Goal: Task Accomplishment & Management: Manage account settings

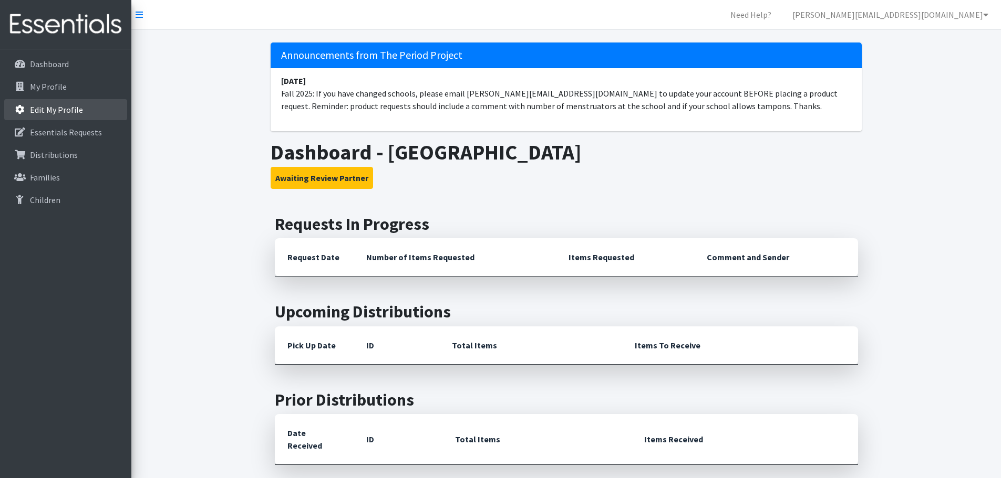
click at [48, 116] on link "Edit My Profile" at bounding box center [65, 109] width 123 height 21
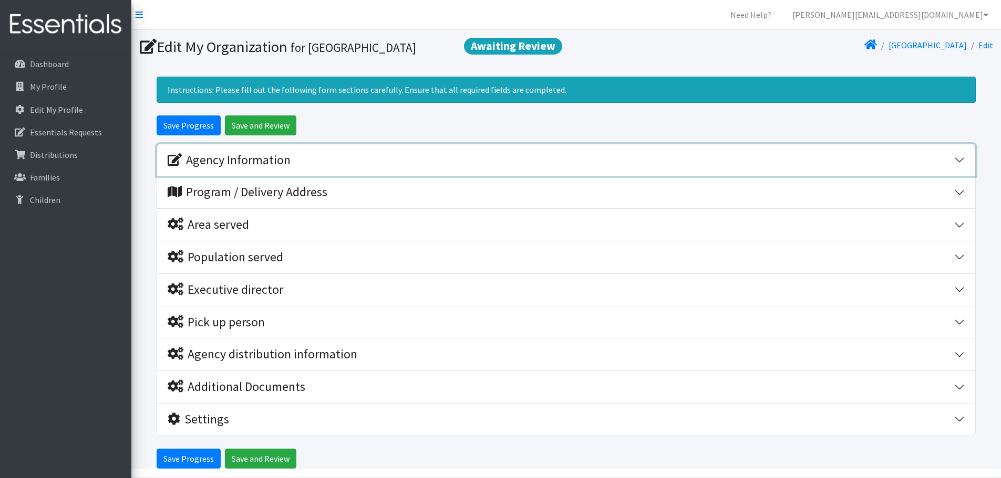
click at [882, 161] on div "Agency Information" at bounding box center [561, 160] width 786 height 15
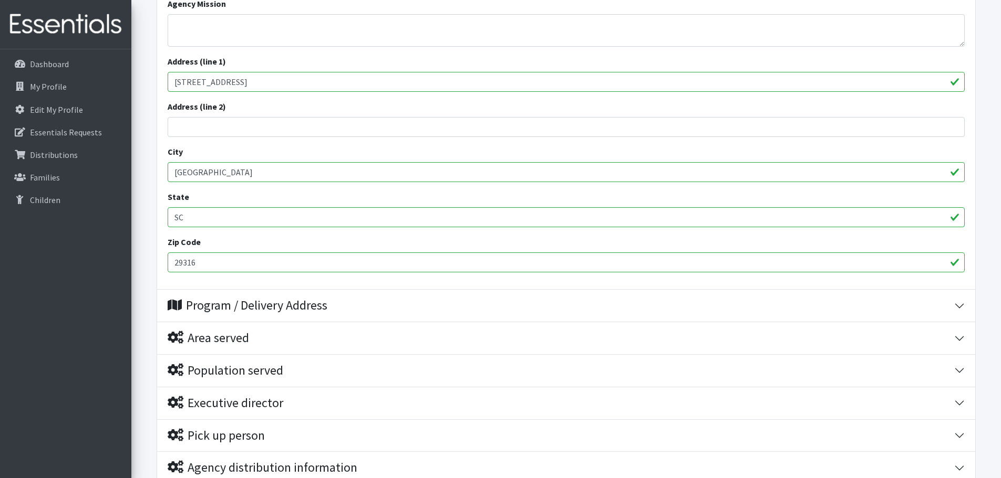
scroll to position [105, 0]
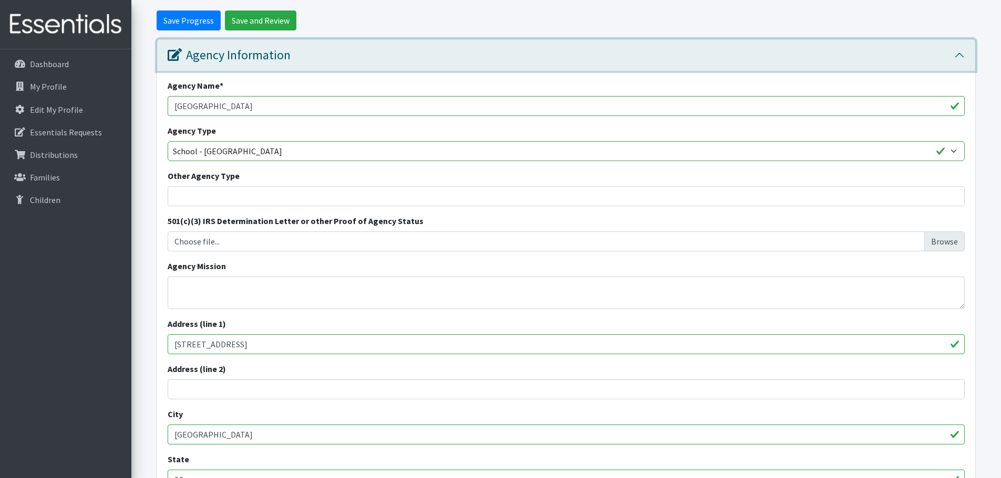
click at [958, 55] on button "Agency Information" at bounding box center [566, 55] width 818 height 32
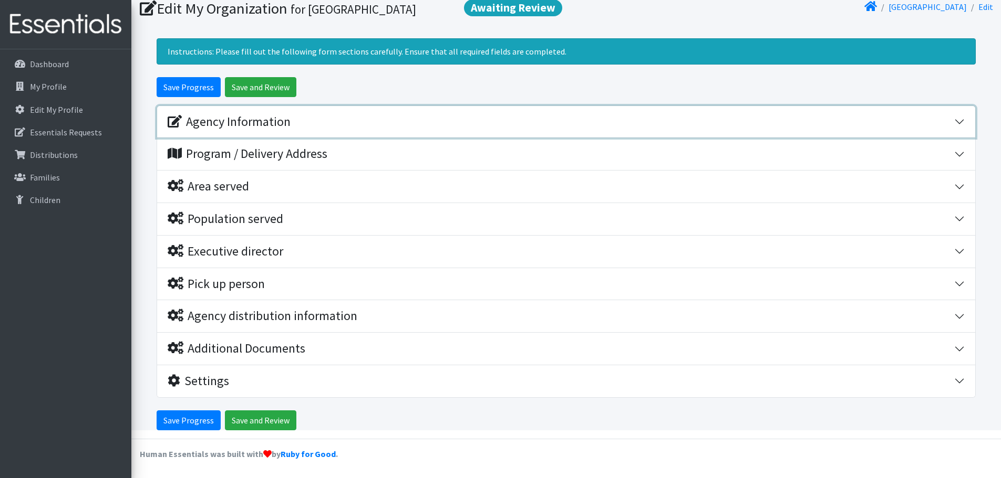
scroll to position [38, 0]
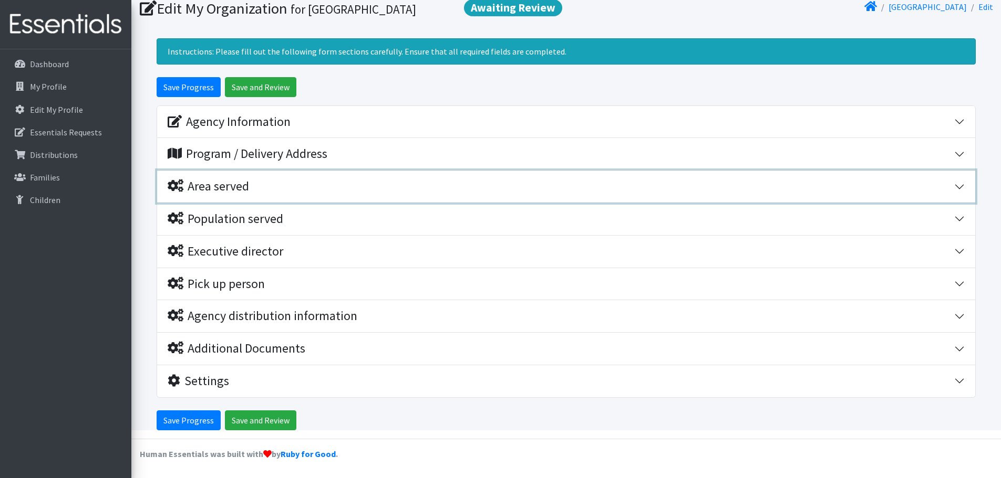
click at [338, 187] on div "Area served" at bounding box center [561, 186] width 786 height 15
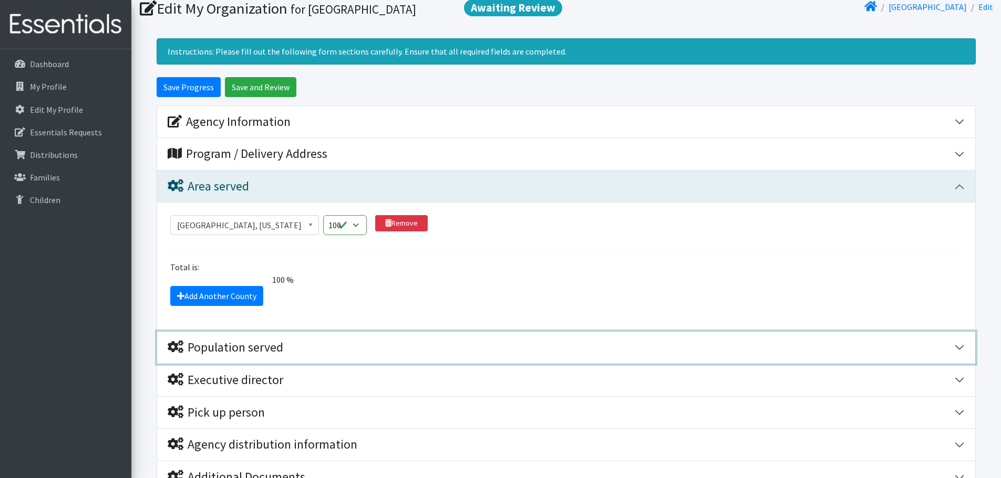
click at [265, 355] on div "Population served" at bounding box center [226, 347] width 116 height 15
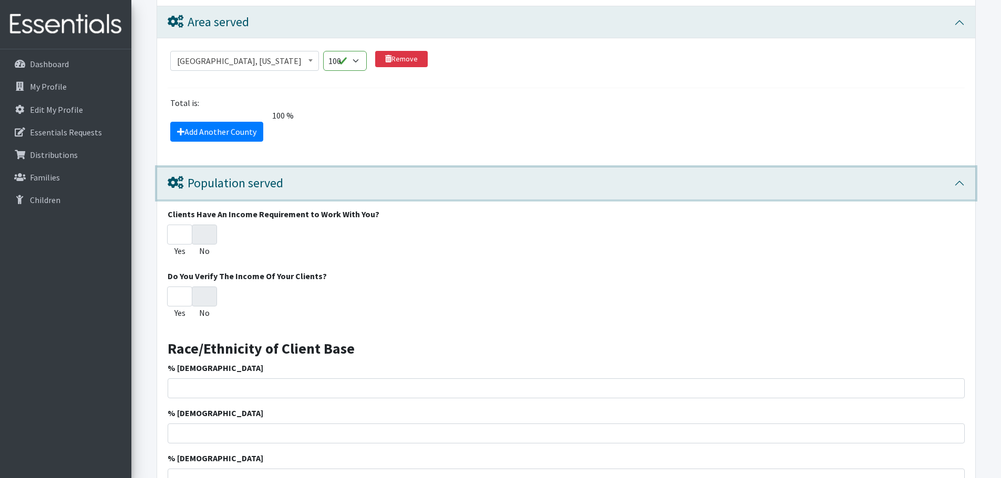
scroll to position [196, 0]
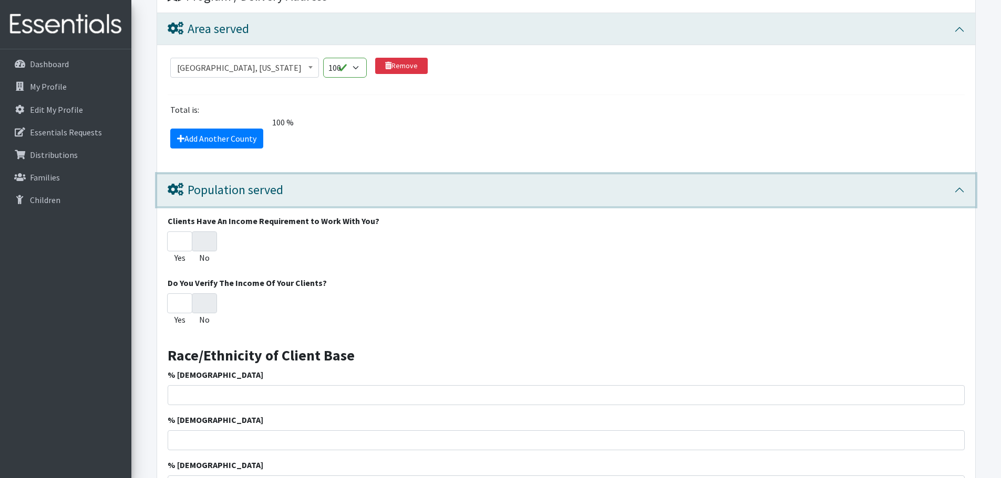
click at [279, 185] on div "Population served" at bounding box center [226, 190] width 116 height 15
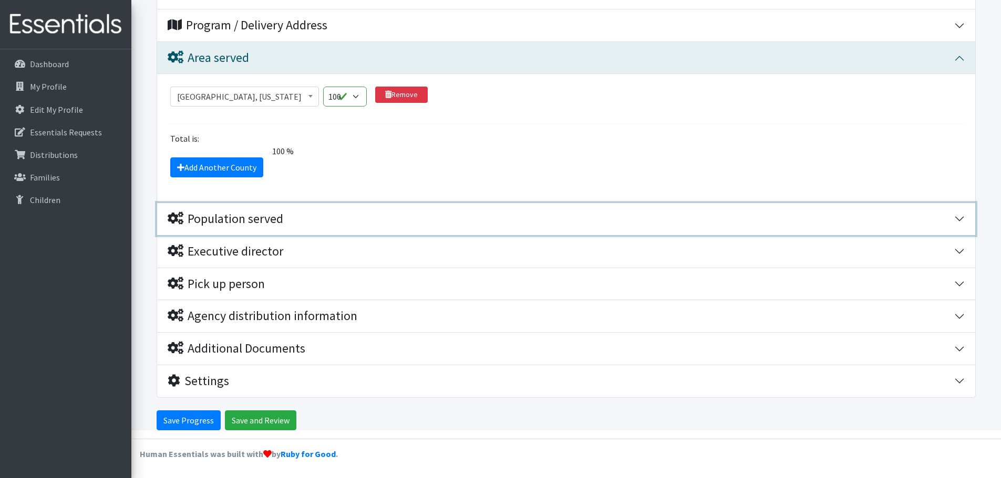
scroll to position [167, 0]
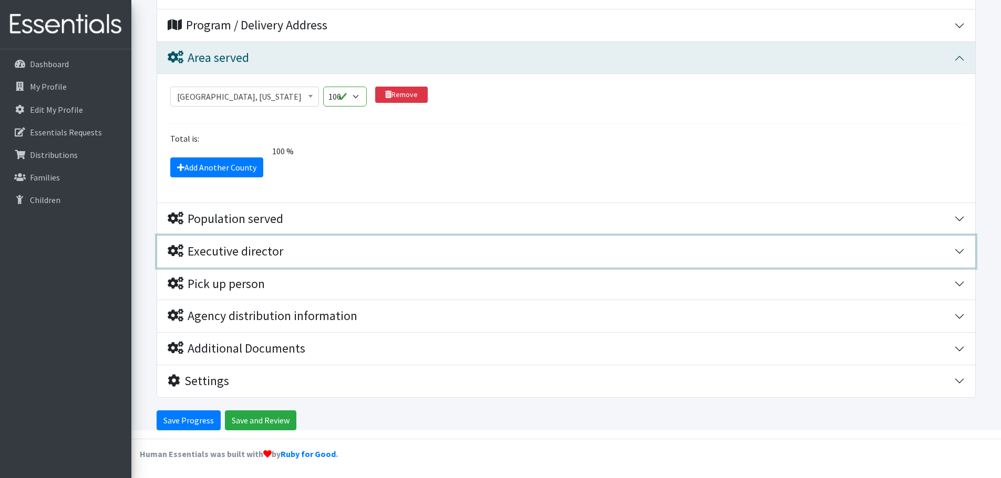
click at [257, 251] on div "Executive director" at bounding box center [226, 251] width 116 height 15
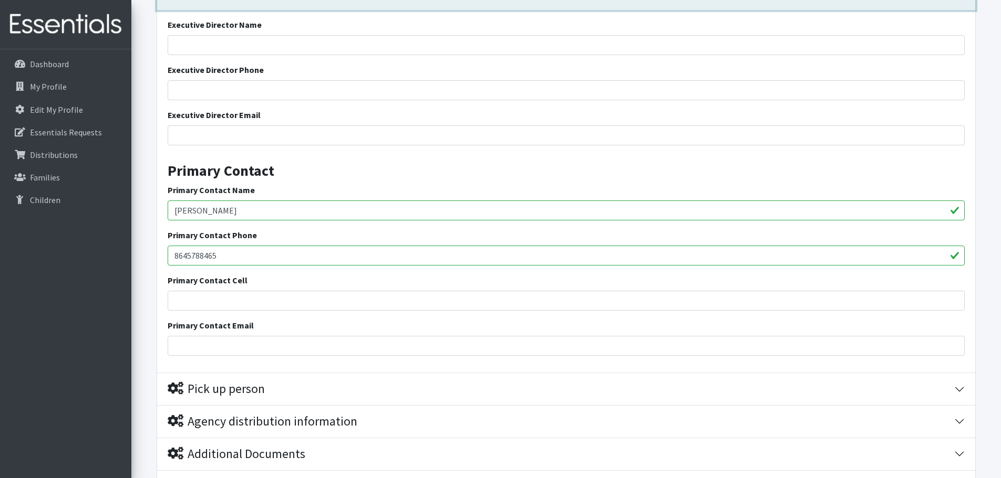
scroll to position [530, 0]
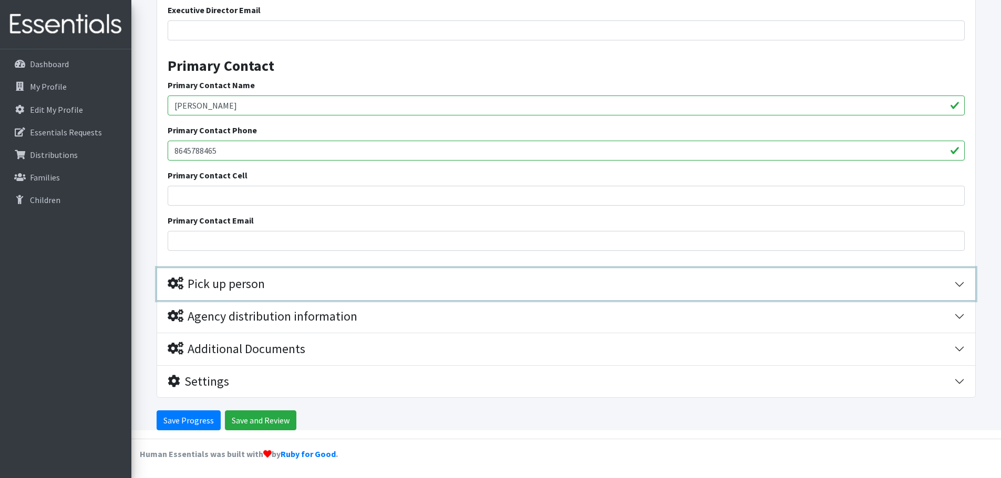
click at [235, 290] on div "Pick up person" at bounding box center [216, 284] width 97 height 15
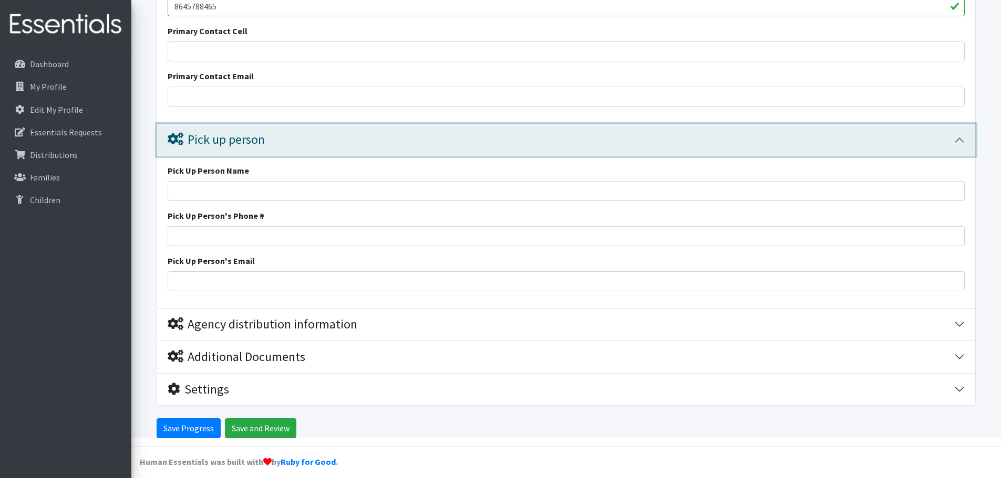
scroll to position [682, 0]
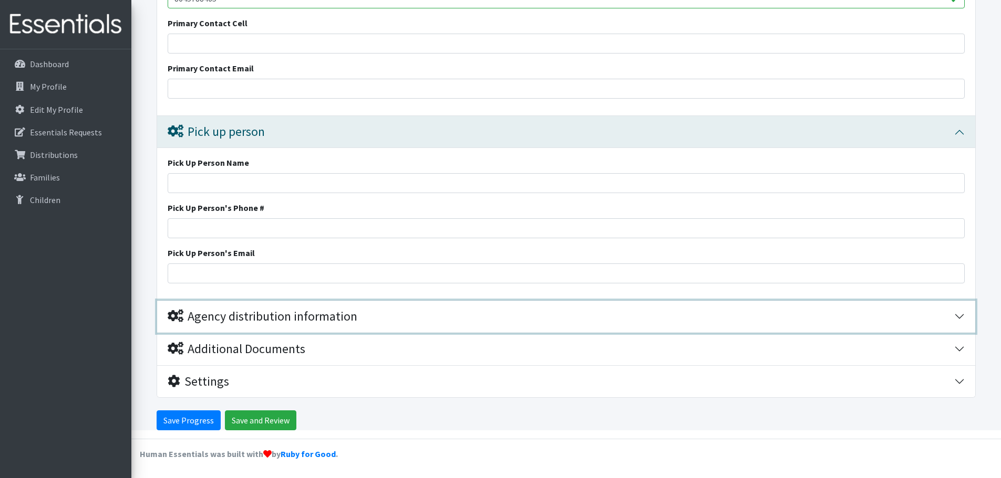
click at [375, 311] on div "Agency distribution information" at bounding box center [561, 316] width 786 height 15
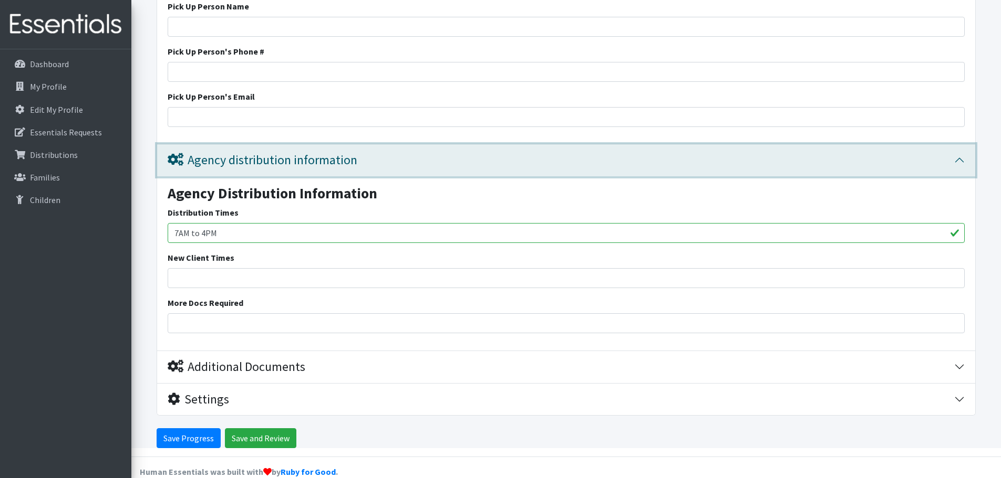
scroll to position [857, 0]
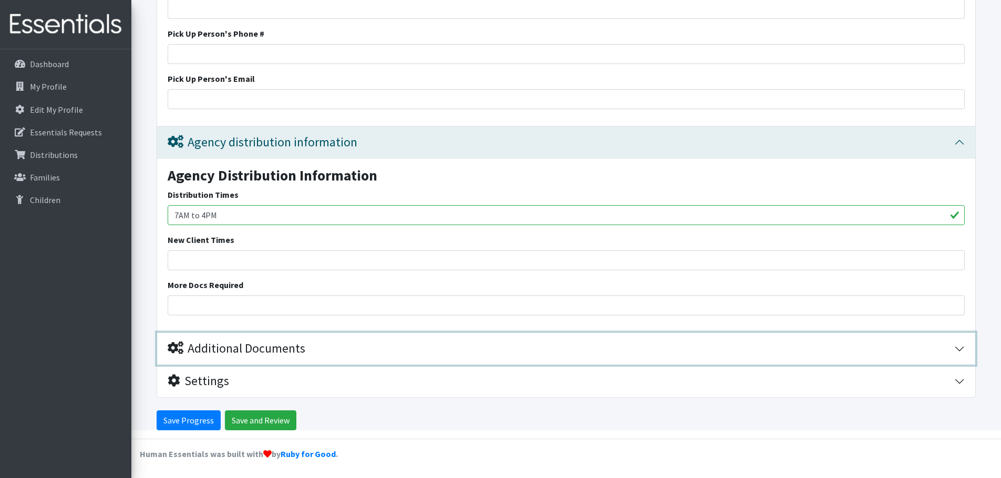
click at [267, 347] on div "Additional Documents" at bounding box center [237, 348] width 138 height 15
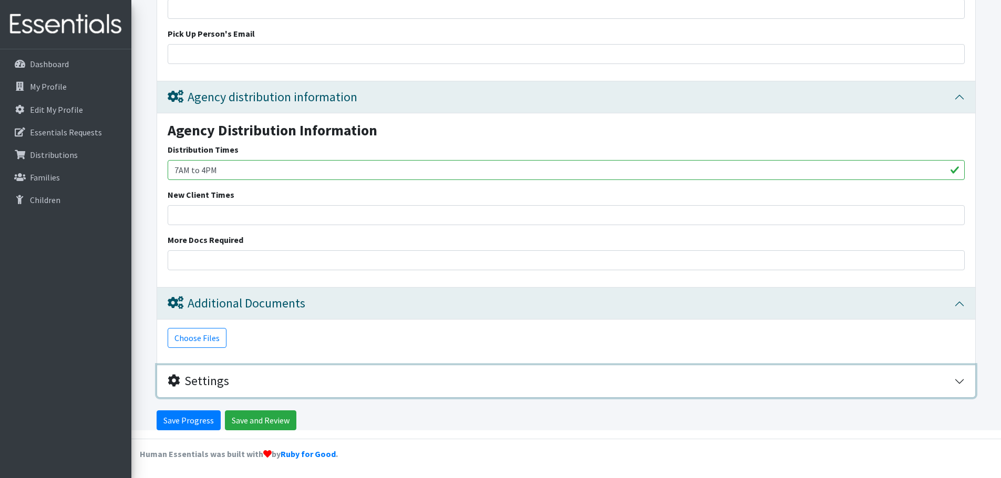
click at [219, 388] on div "Settings" at bounding box center [198, 381] width 61 height 15
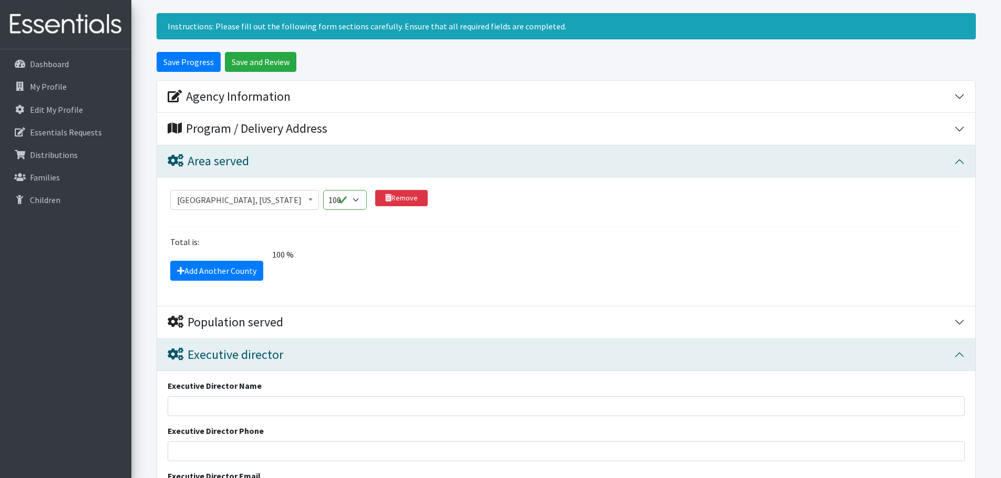
scroll to position [0, 0]
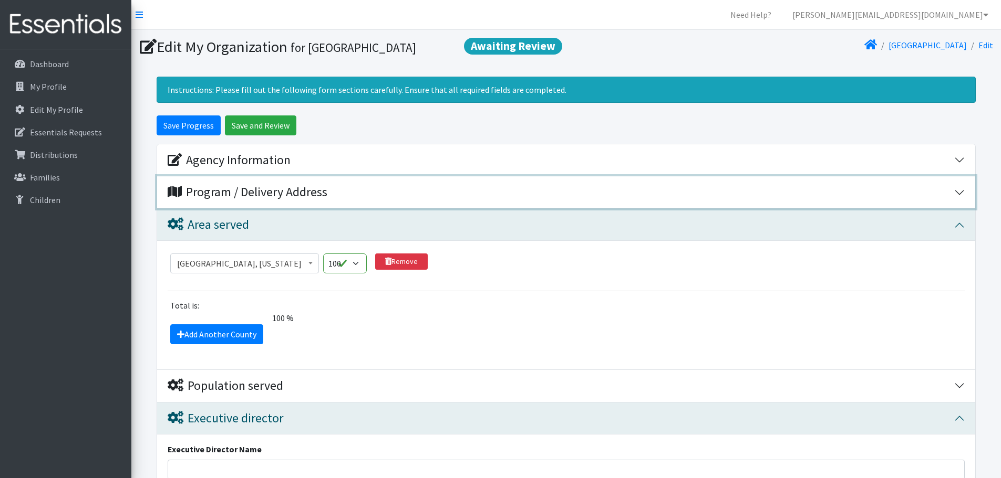
click at [378, 194] on div "Program / Delivery Address" at bounding box center [561, 192] width 786 height 15
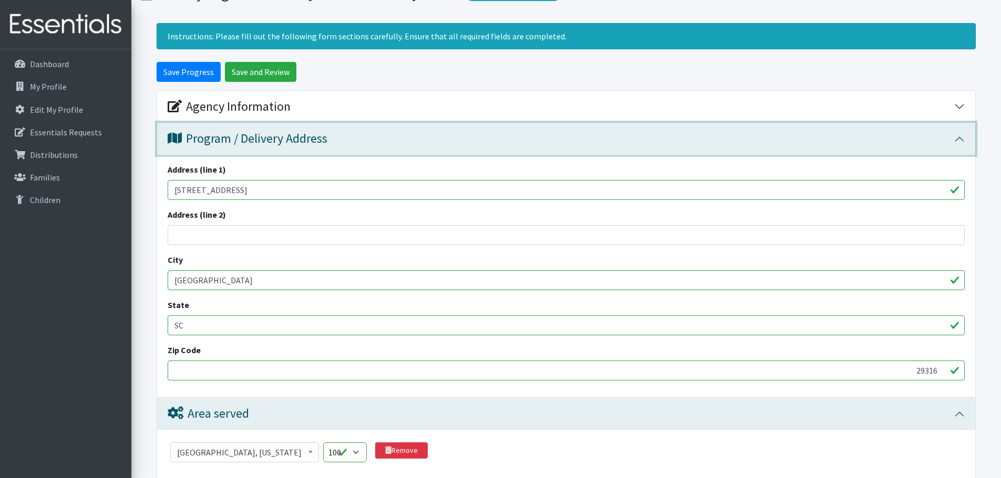
scroll to position [53, 0]
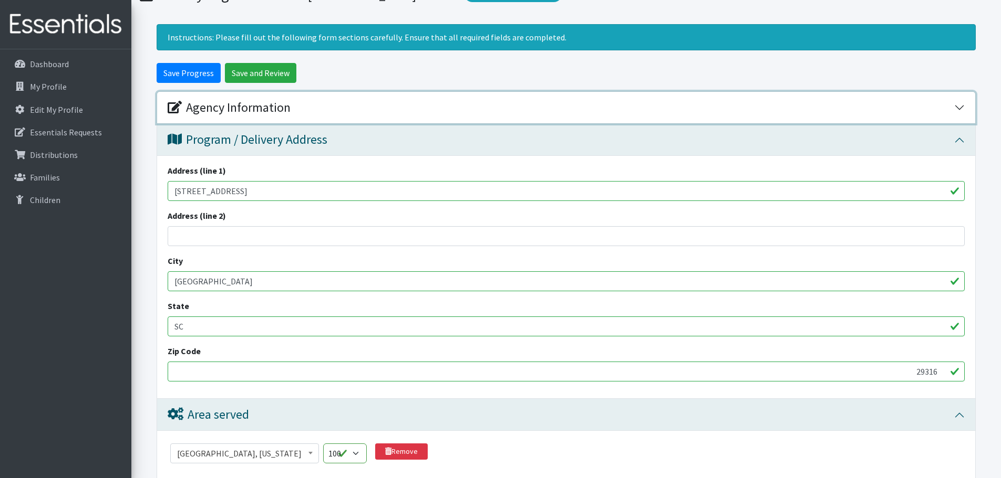
click at [210, 97] on button "Agency Information" at bounding box center [566, 108] width 818 height 32
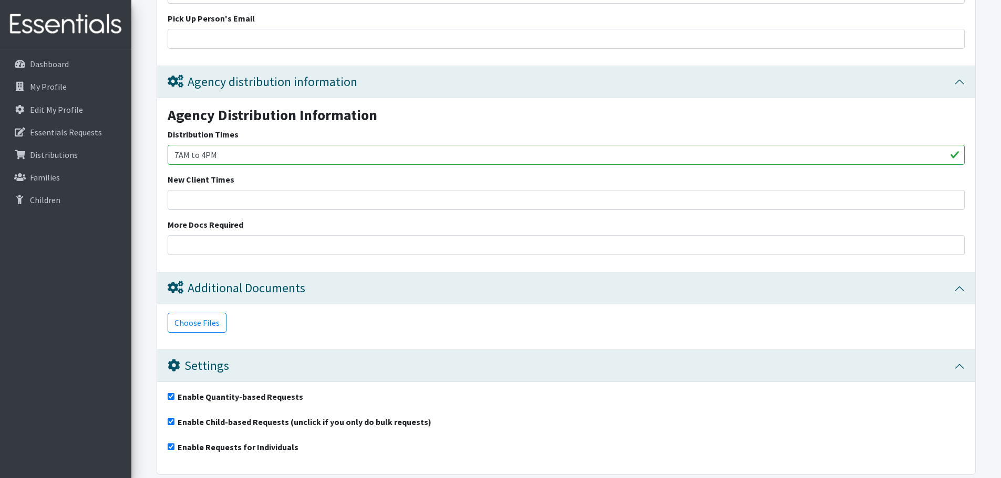
scroll to position [1718, 0]
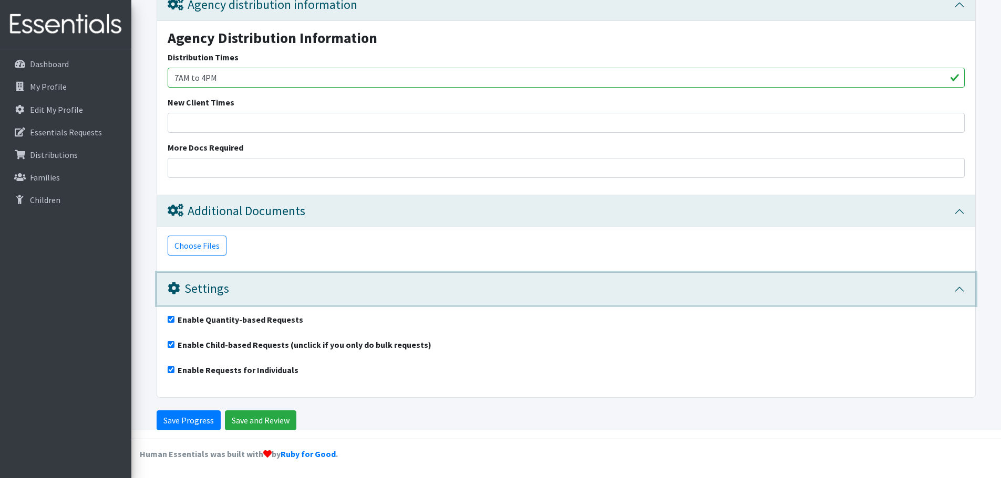
click at [236, 286] on div "Settings" at bounding box center [561, 289] width 786 height 15
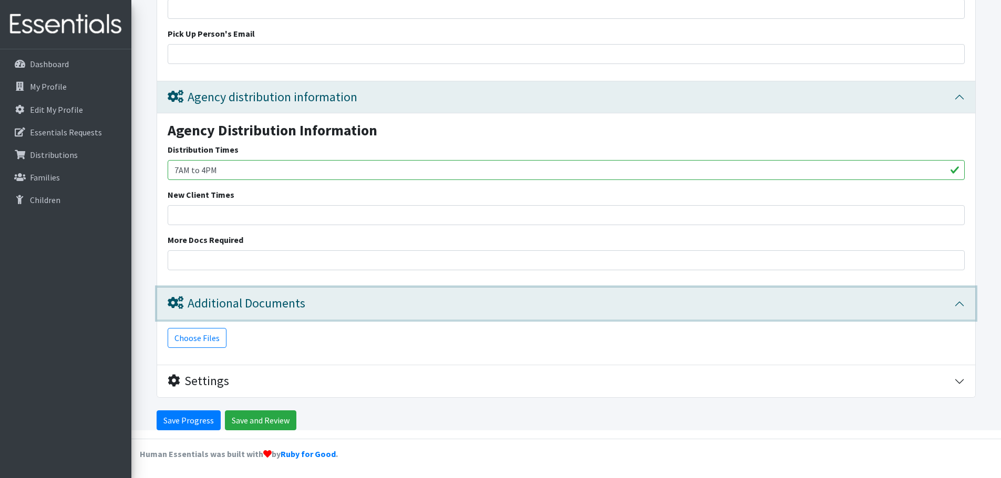
click at [236, 305] on div "Additional Documents" at bounding box center [237, 303] width 138 height 15
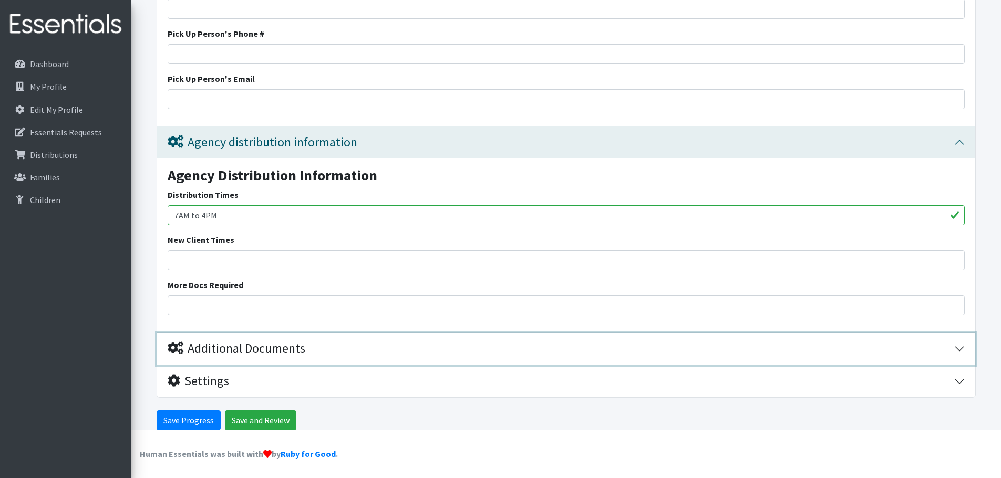
scroll to position [1580, 0]
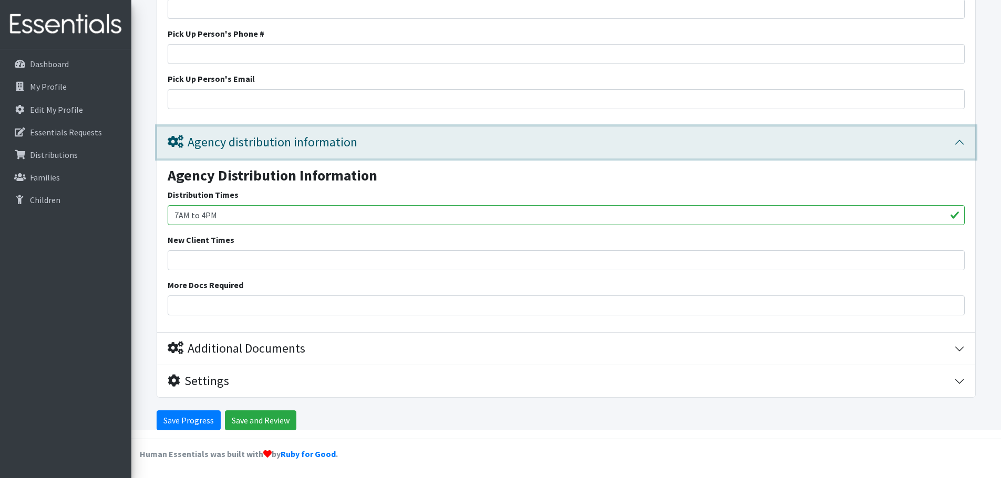
click at [251, 137] on div "Agency distribution information" at bounding box center [263, 142] width 190 height 15
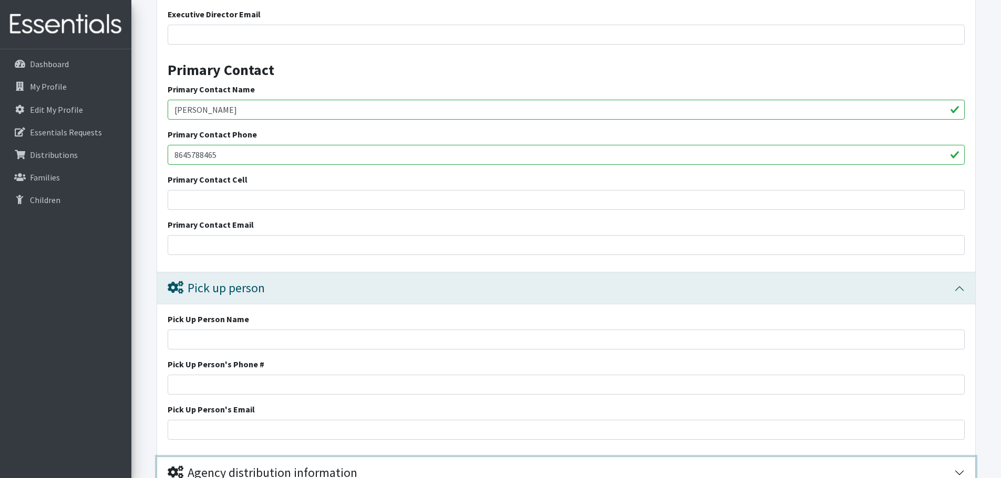
scroll to position [1249, 0]
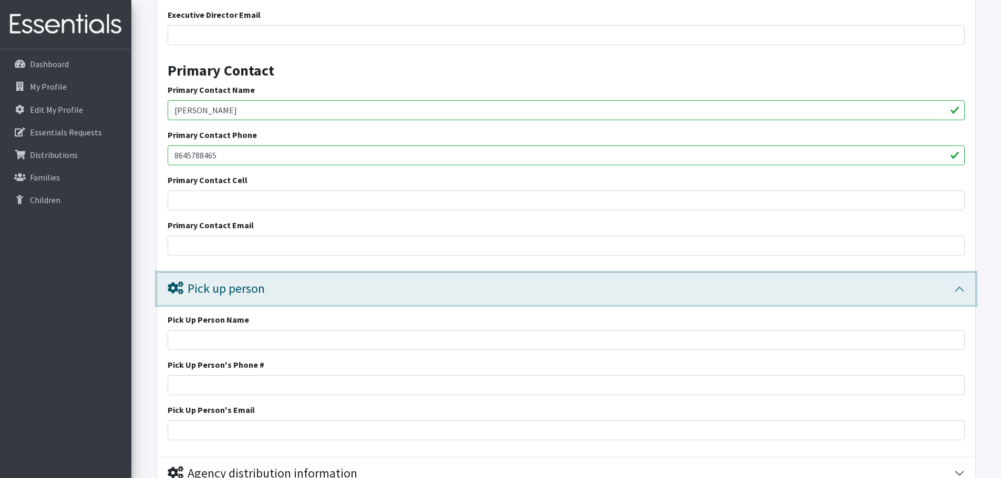
click at [220, 286] on div "Pick up person" at bounding box center [216, 289] width 97 height 15
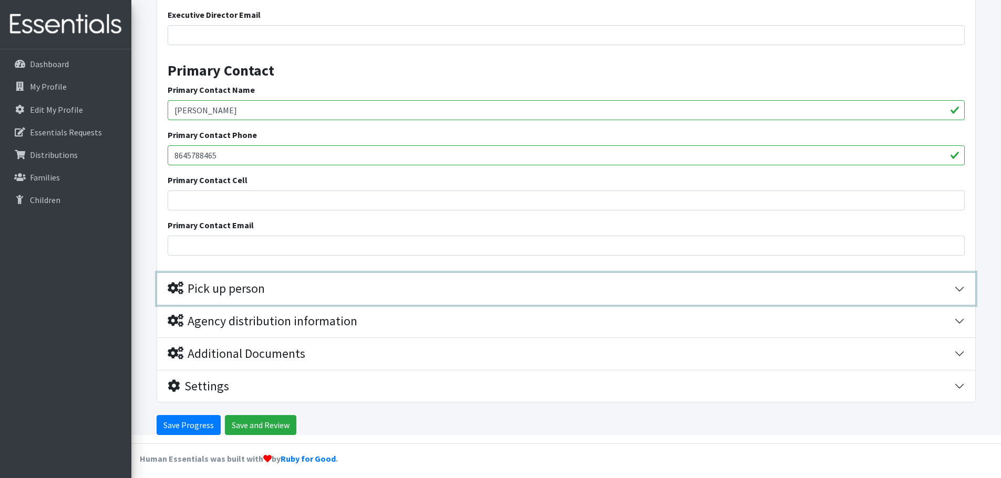
click at [714, 295] on div "Pick up person" at bounding box center [561, 289] width 786 height 15
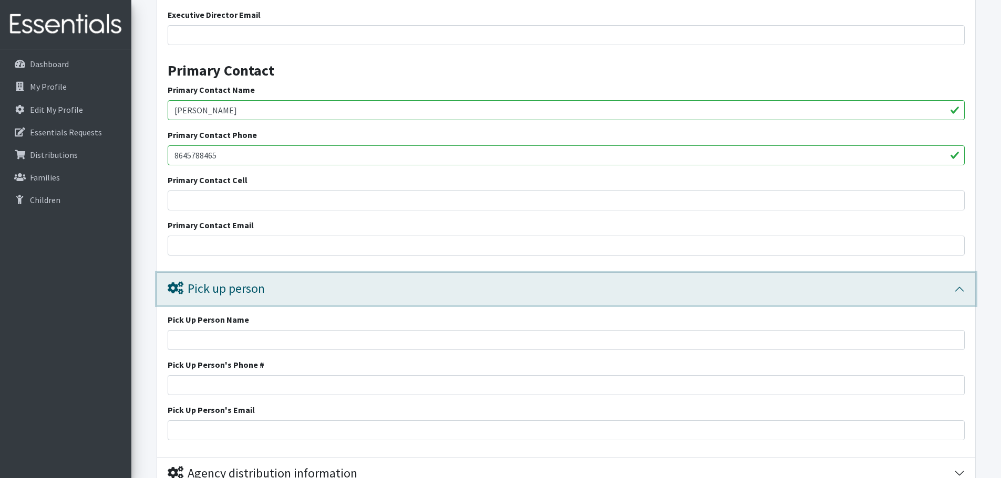
click at [281, 291] on div "Pick up person" at bounding box center [561, 289] width 786 height 15
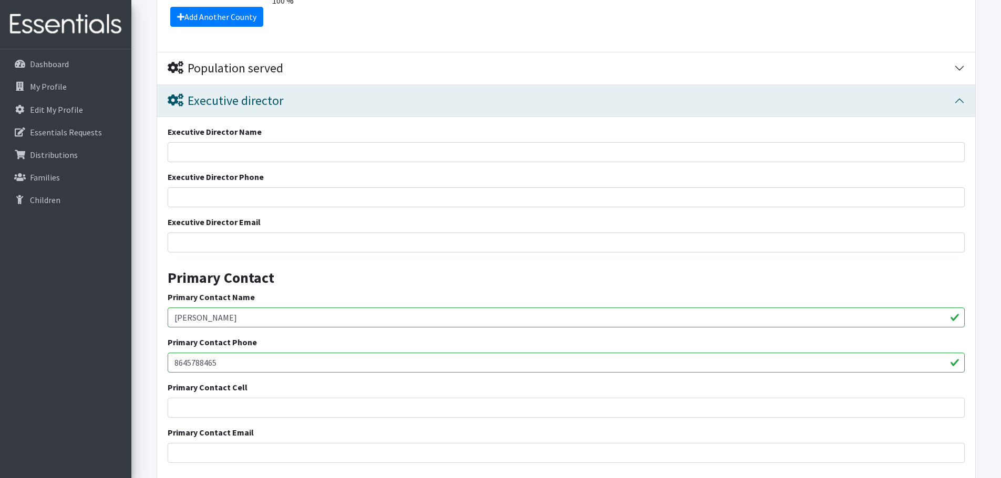
scroll to position [1039, 0]
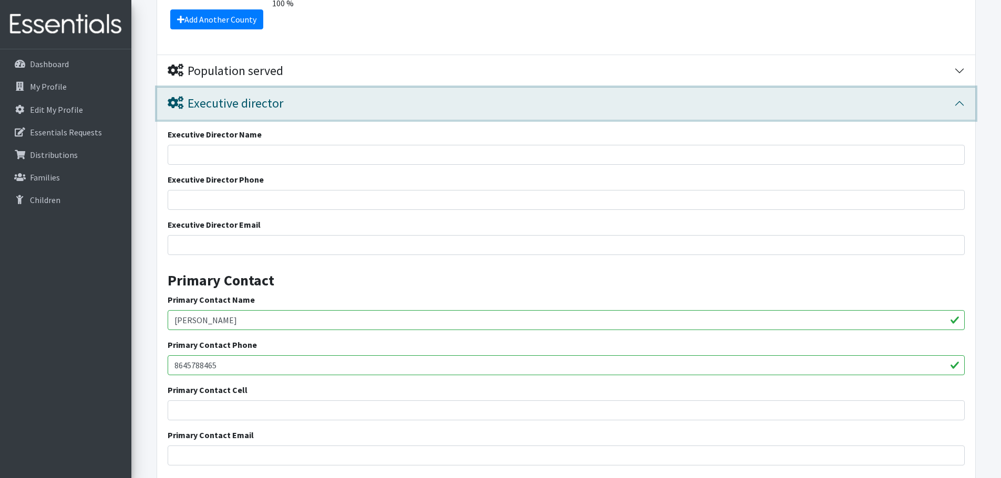
click at [239, 106] on div "Executive director" at bounding box center [226, 103] width 116 height 15
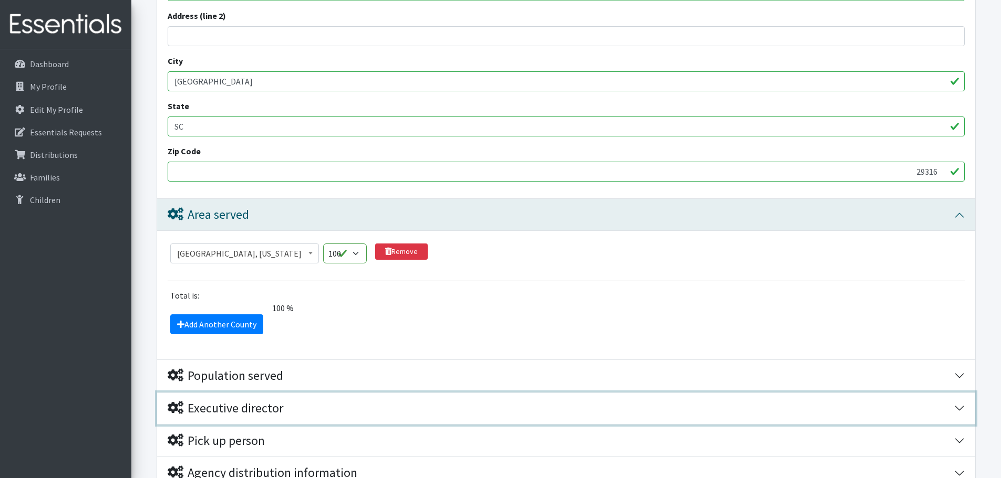
scroll to position [733, 0]
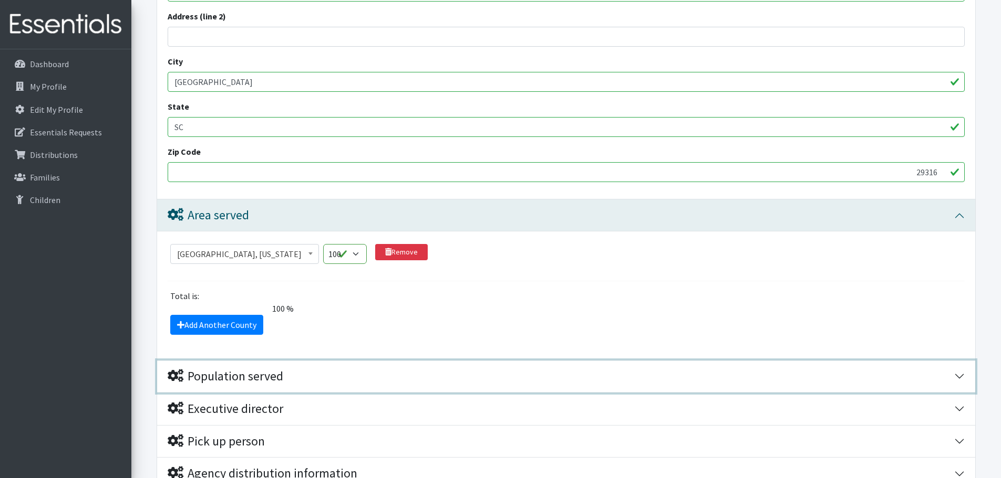
click at [254, 376] on div "Population served" at bounding box center [226, 376] width 116 height 15
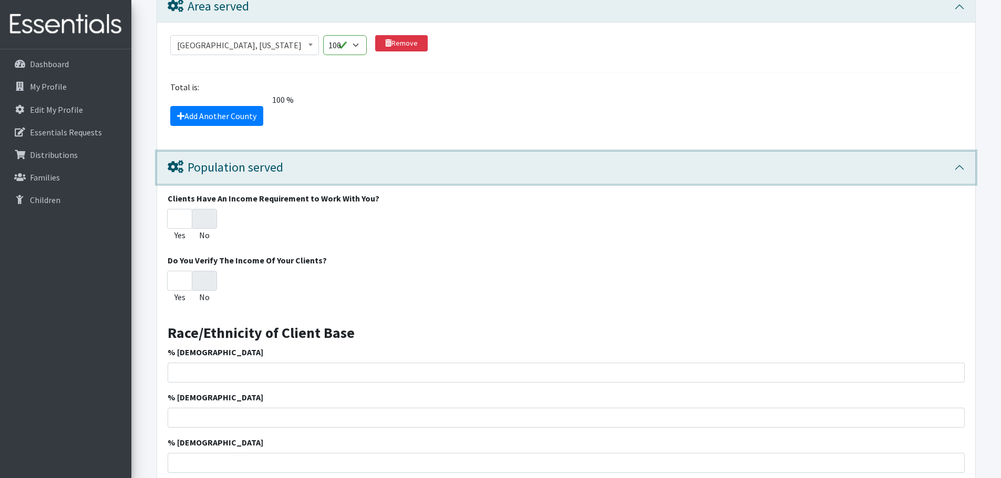
scroll to position [943, 0]
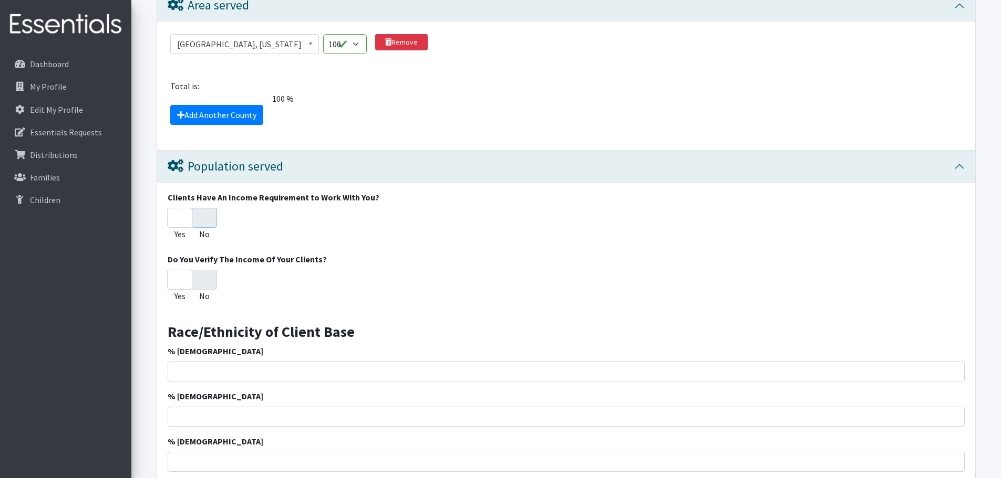
click at [203, 216] on input "No" at bounding box center [204, 218] width 25 height 20
radio input "true"
click at [201, 279] on input "No" at bounding box center [204, 280] width 25 height 20
radio input "true"
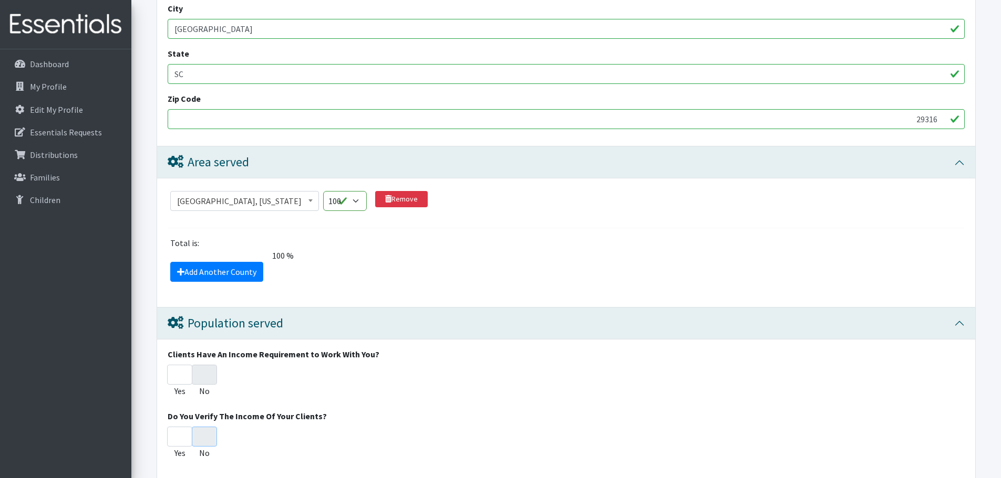
scroll to position [786, 0]
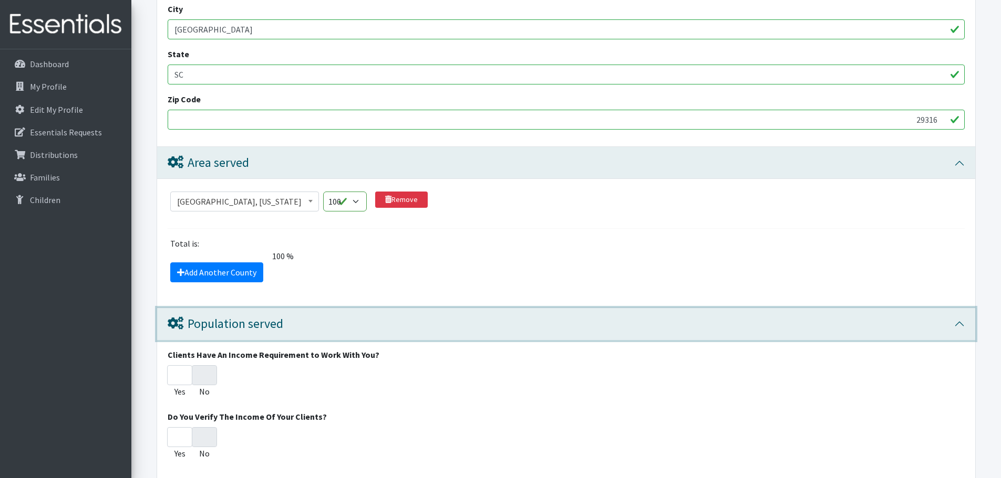
click at [231, 330] on div "Population served" at bounding box center [226, 324] width 116 height 15
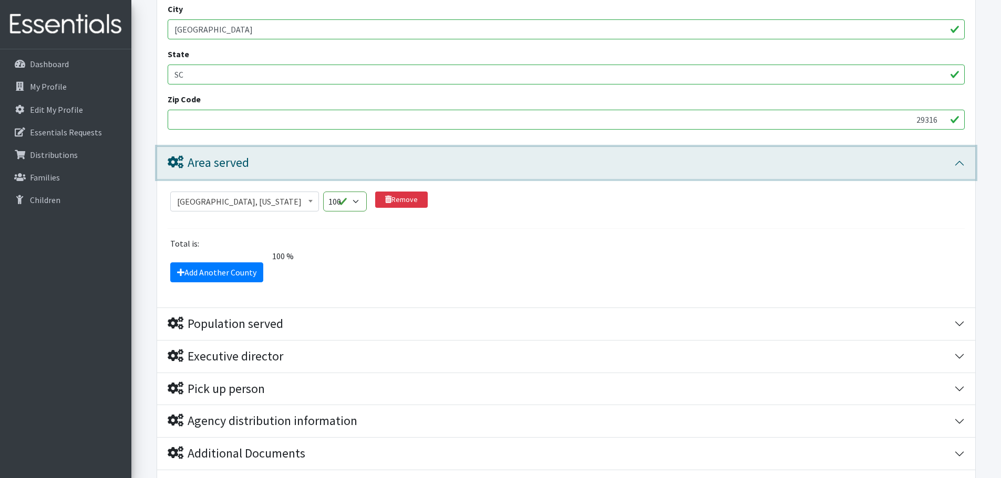
click at [329, 172] on button "Area served" at bounding box center [566, 163] width 818 height 32
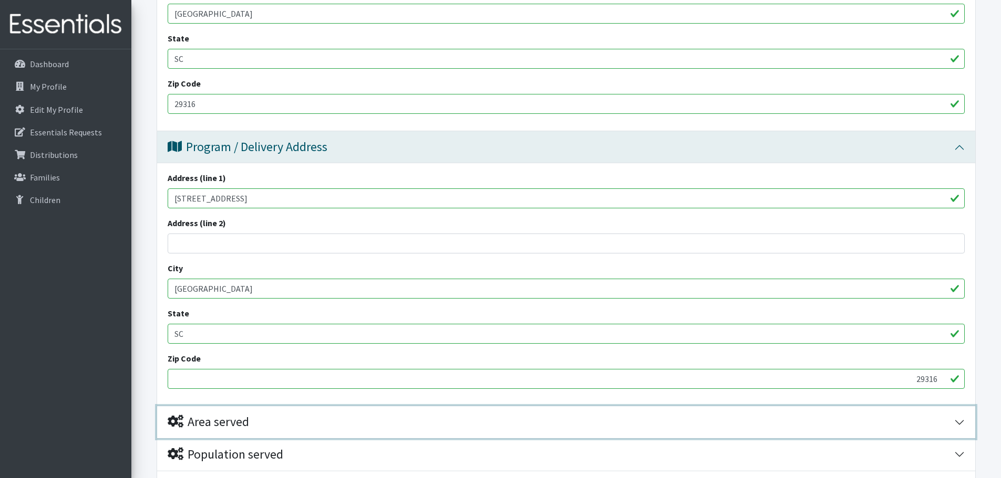
scroll to position [447, 0]
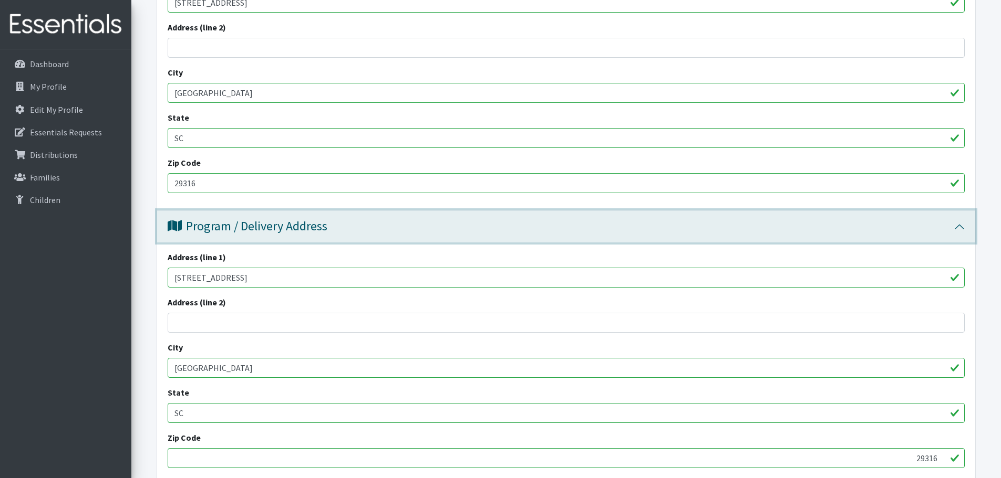
click at [283, 221] on div "Program / Delivery Address" at bounding box center [248, 226] width 160 height 15
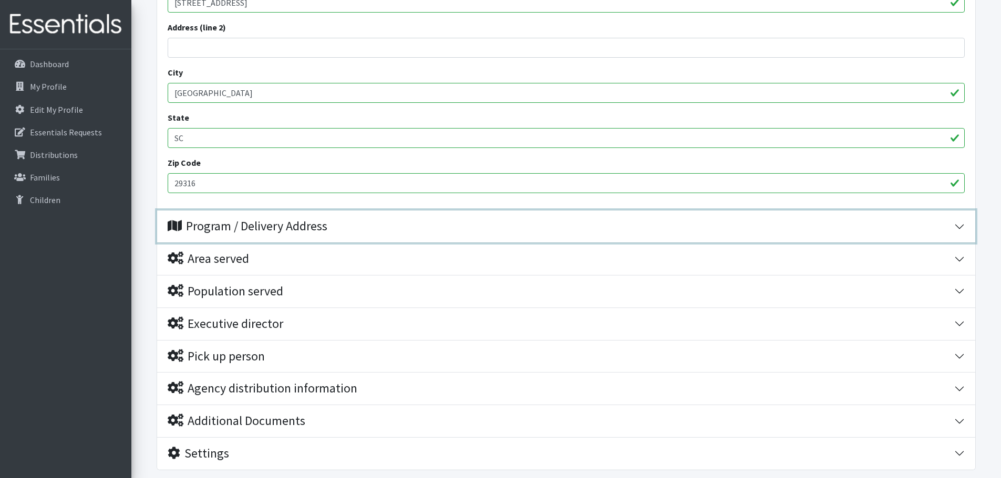
click at [304, 226] on div "Program / Delivery Address" at bounding box center [248, 226] width 160 height 15
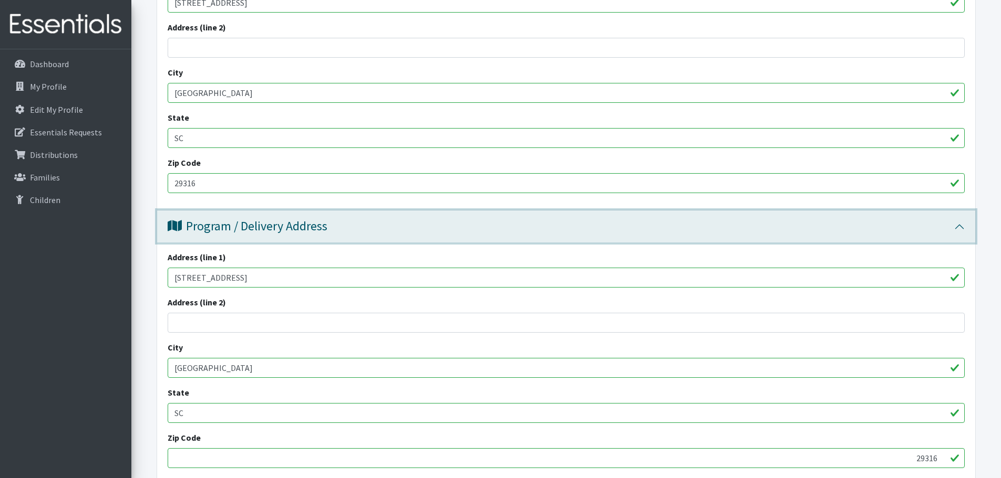
click at [334, 238] on button "Program / Delivery Address" at bounding box center [566, 227] width 818 height 32
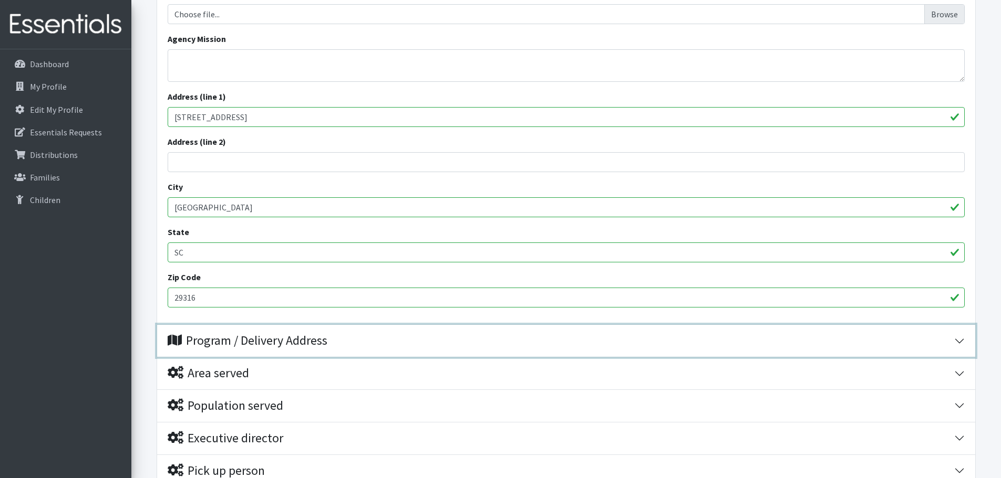
scroll to position [473, 0]
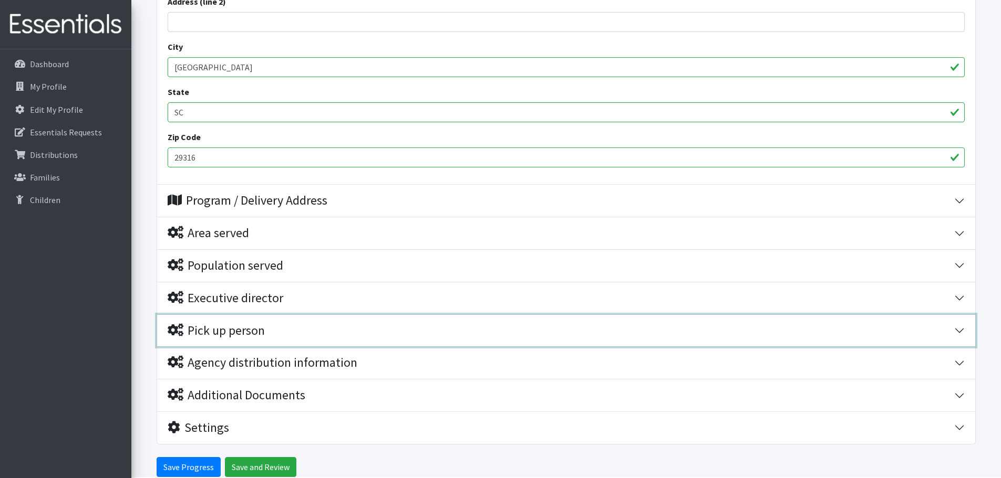
click at [216, 332] on div "Pick up person" at bounding box center [216, 331] width 97 height 15
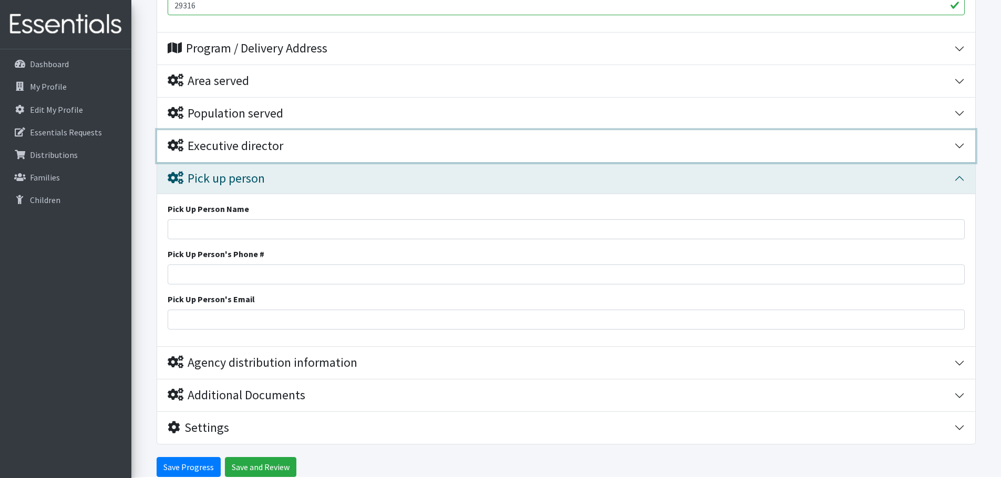
click at [223, 149] on div "Executive director" at bounding box center [226, 146] width 116 height 15
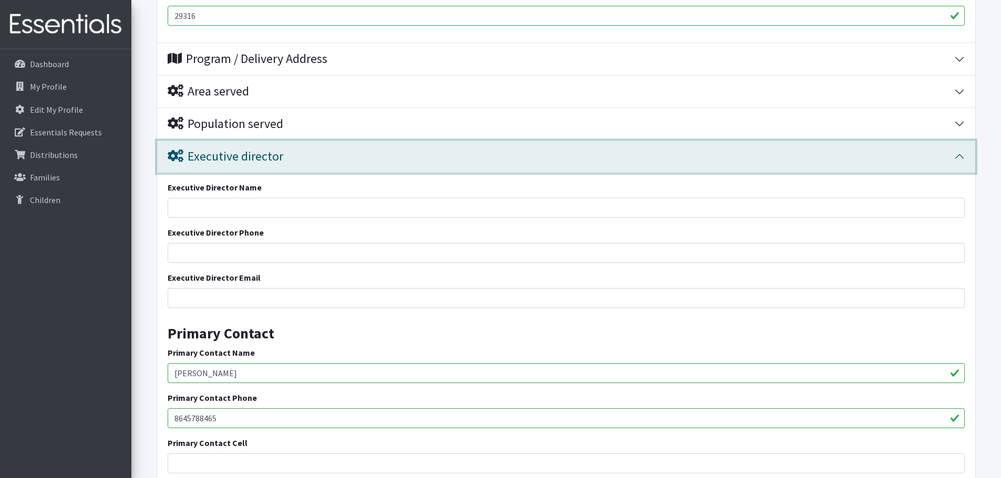
click at [210, 153] on div "Executive director" at bounding box center [226, 156] width 116 height 15
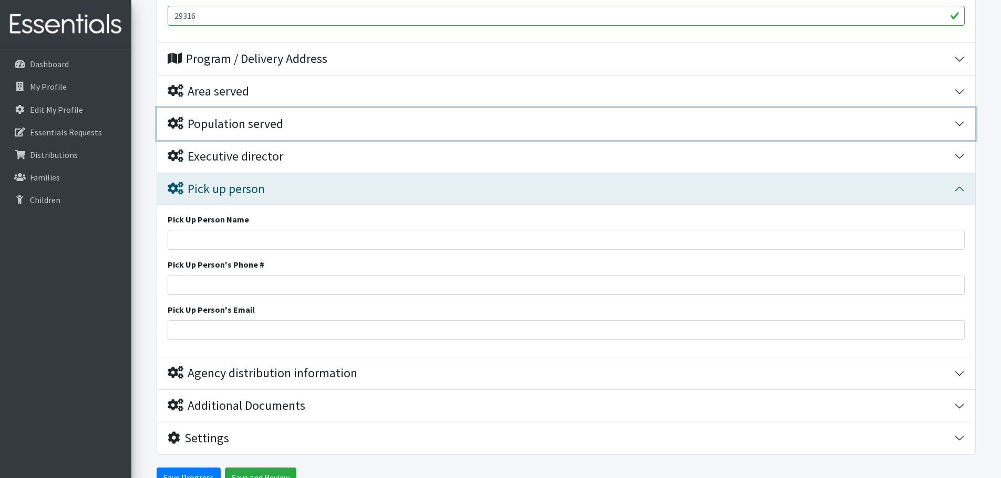
click at [216, 128] on div "Population served" at bounding box center [226, 124] width 116 height 15
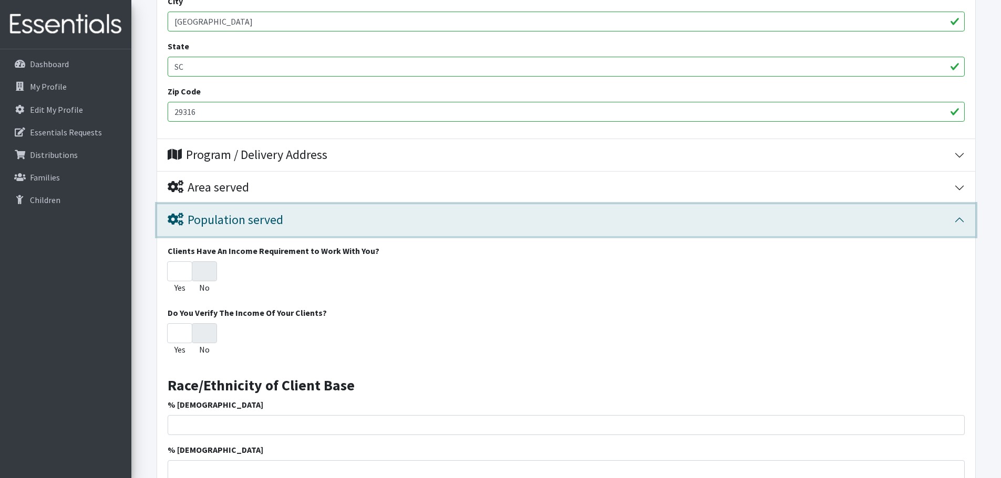
scroll to position [508, 0]
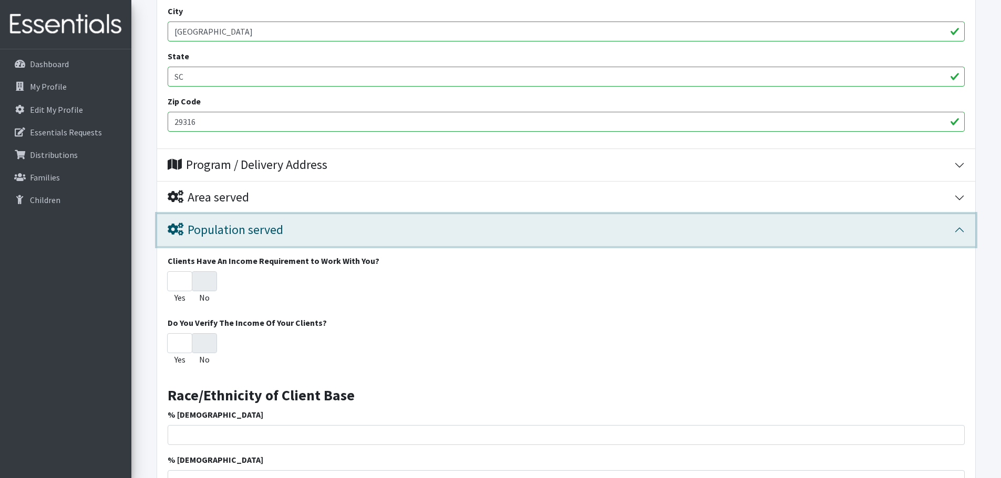
click at [233, 229] on div "Population served" at bounding box center [226, 230] width 116 height 15
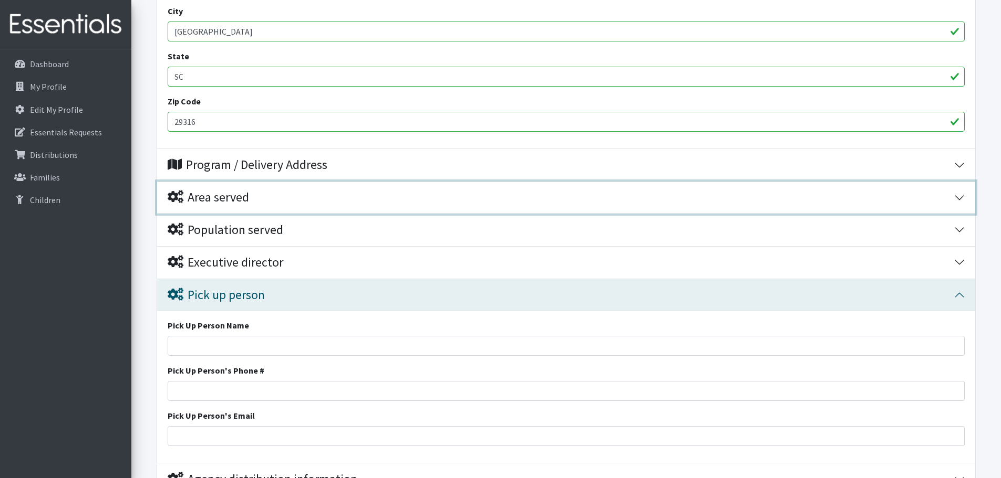
click at [219, 199] on div "Area served" at bounding box center [208, 197] width 81 height 15
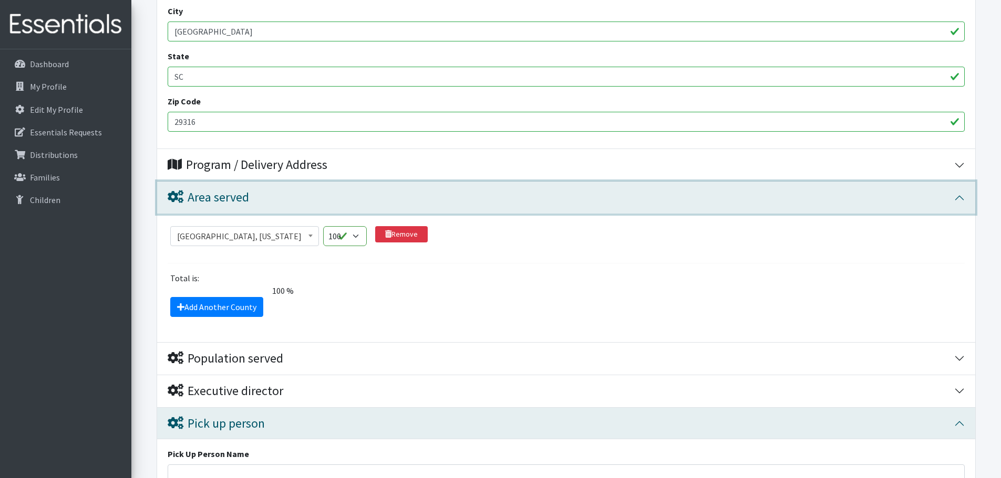
click at [219, 199] on div "Area served" at bounding box center [208, 197] width 81 height 15
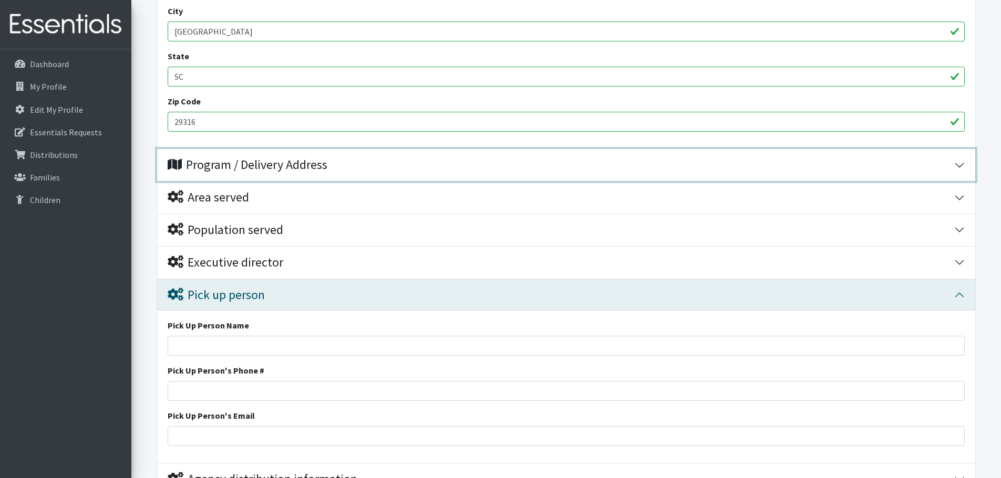
click at [233, 166] on div "Program / Delivery Address" at bounding box center [248, 165] width 160 height 15
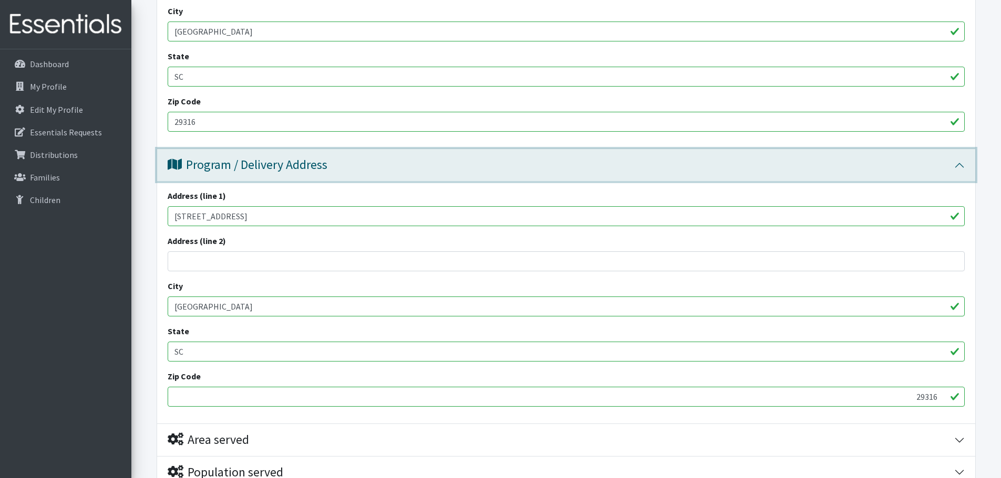
click at [233, 166] on div "Program / Delivery Address" at bounding box center [248, 165] width 160 height 15
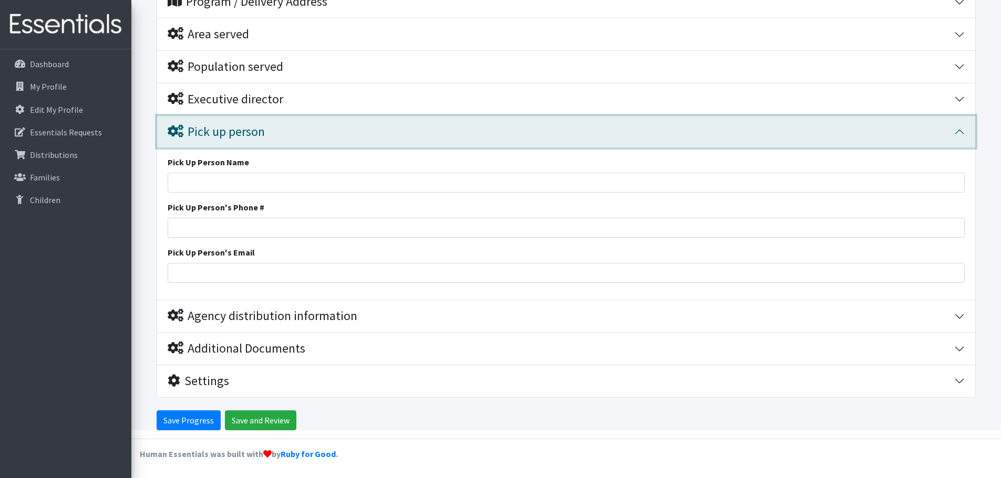
click at [221, 135] on div "Pick up person" at bounding box center [216, 131] width 97 height 15
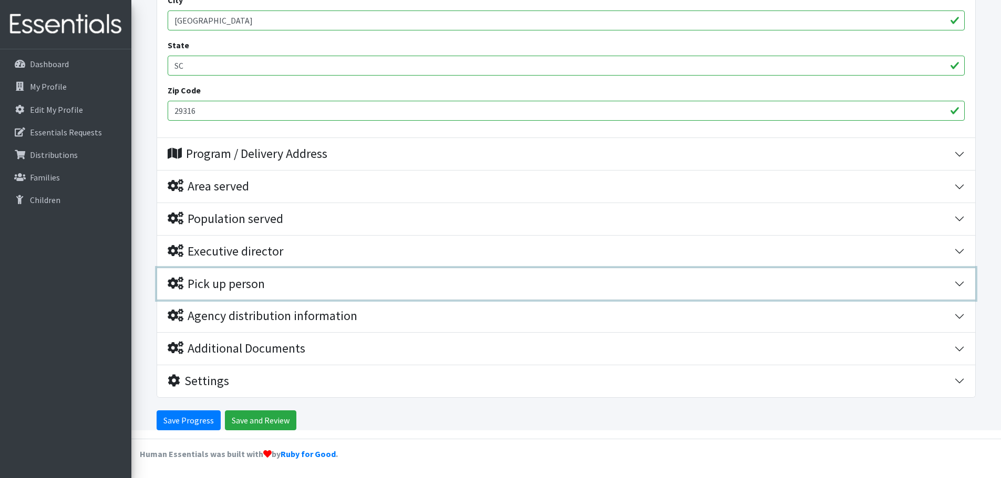
scroll to position [519, 0]
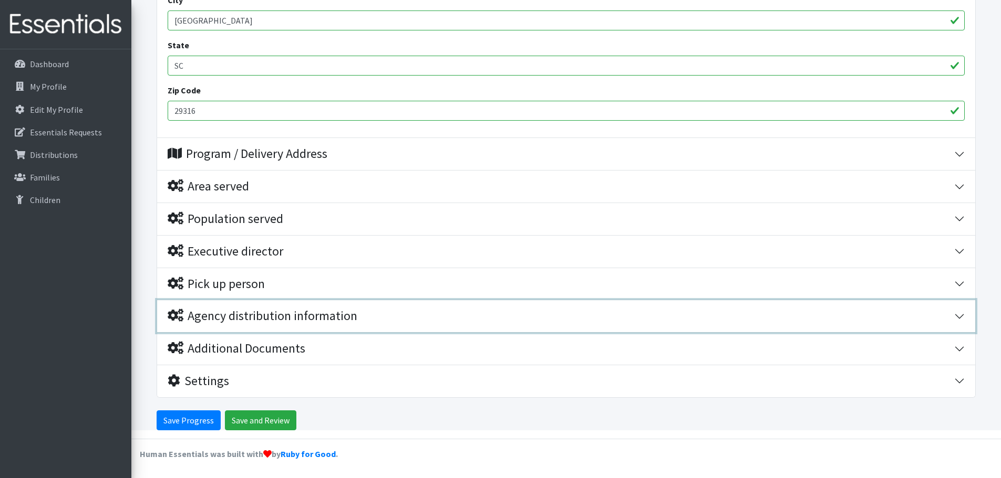
click at [247, 317] on div "Agency distribution information" at bounding box center [263, 316] width 190 height 15
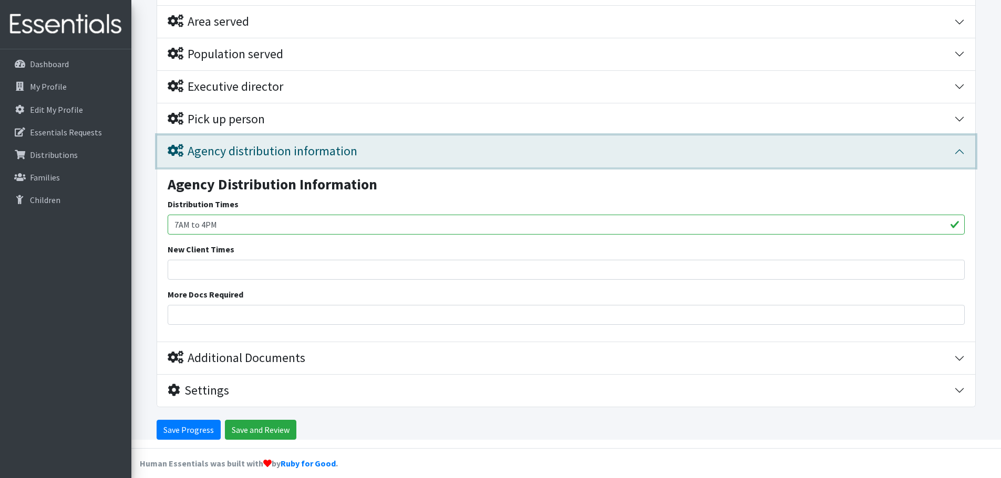
scroll to position [693, 0]
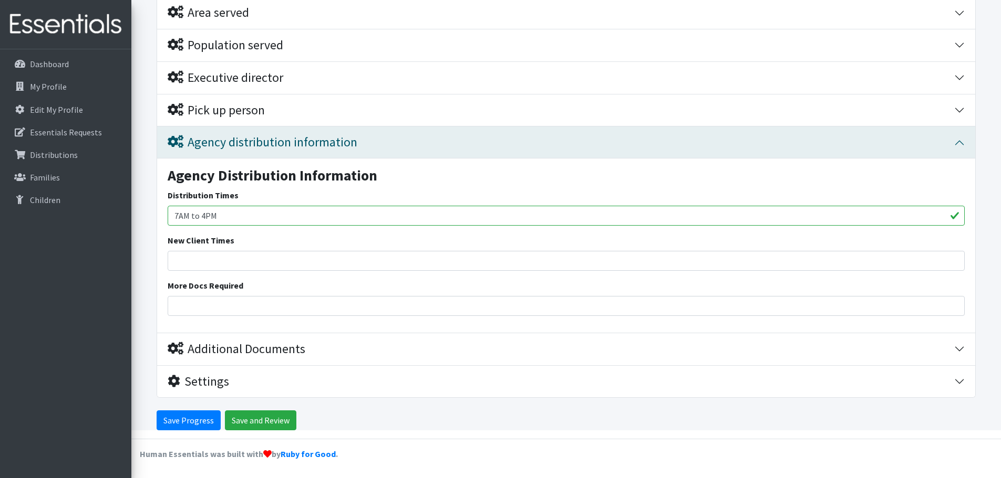
click at [285, 224] on input "7AM to 4PM" at bounding box center [566, 216] width 797 height 20
type input "7AM to 4PM End of school year is May 22"
click at [274, 419] on input "Save and Review" at bounding box center [260, 421] width 71 height 20
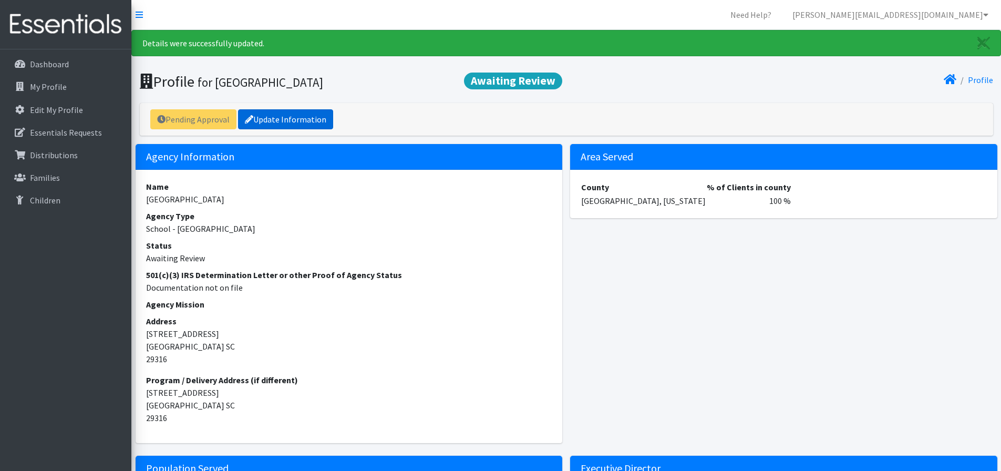
click at [275, 120] on link "Update Information" at bounding box center [285, 119] width 95 height 20
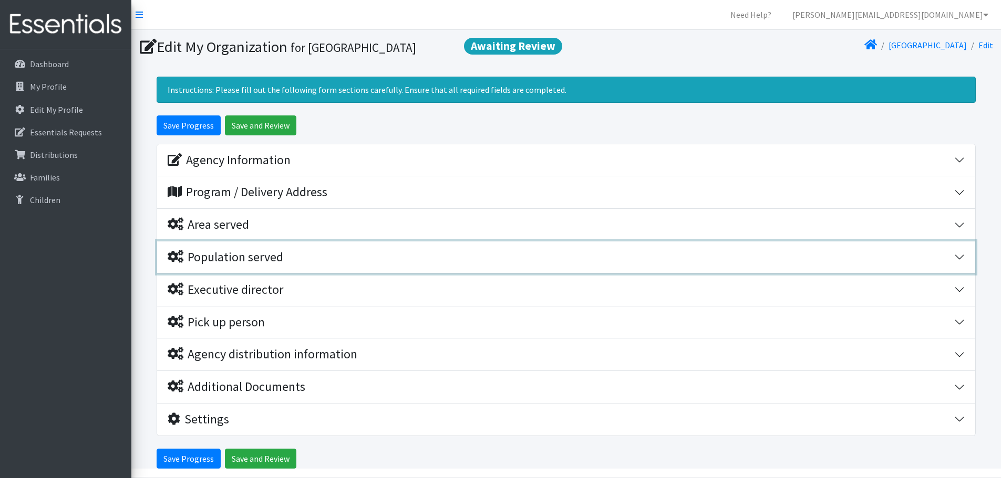
click at [226, 250] on div "Population served" at bounding box center [226, 257] width 116 height 15
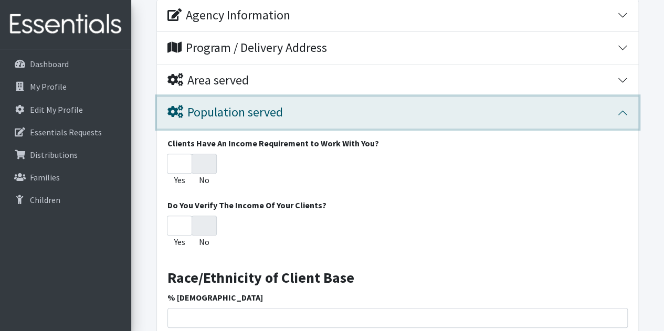
scroll to position [158, 0]
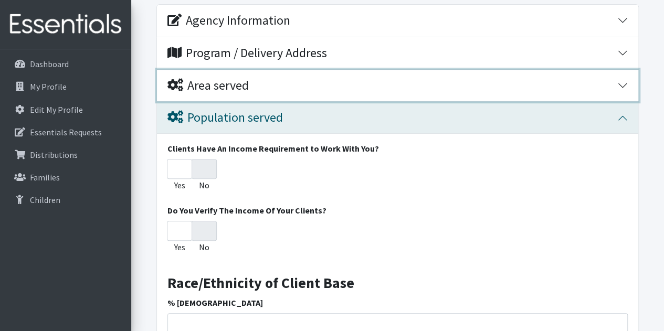
click at [239, 76] on button "Area served" at bounding box center [398, 86] width 482 height 32
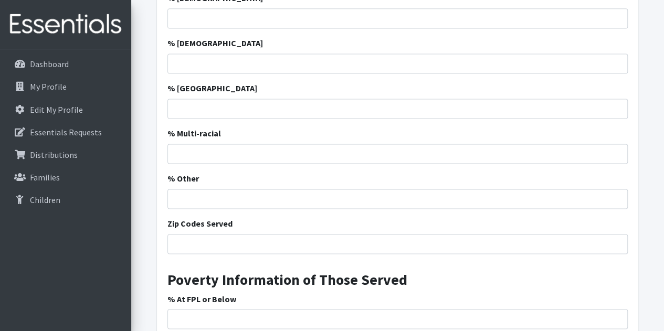
scroll to position [788, 0]
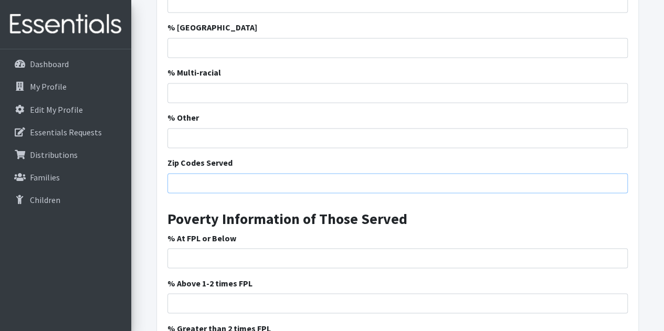
click at [286, 183] on input "Zip Codes Served" at bounding box center [398, 183] width 461 height 20
type input "29316, 29349, 29323, 29306, 29303"
click at [456, 207] on h3 "Poverty Information of Those Served" at bounding box center [398, 215] width 461 height 26
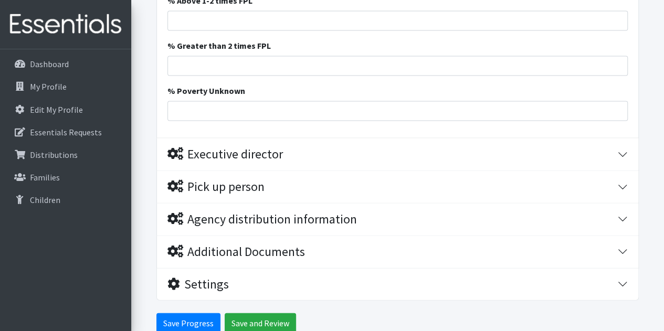
scroll to position [1117, 0]
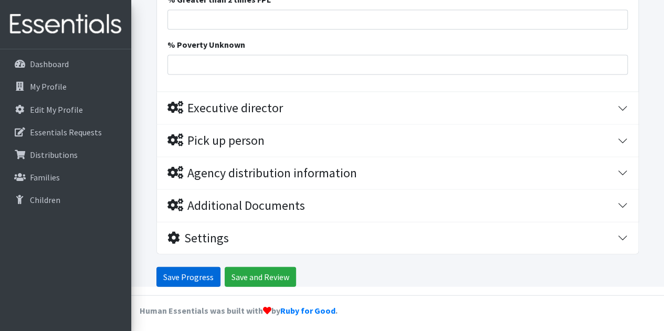
click at [198, 275] on input "Save Progress" at bounding box center [189, 277] width 64 height 20
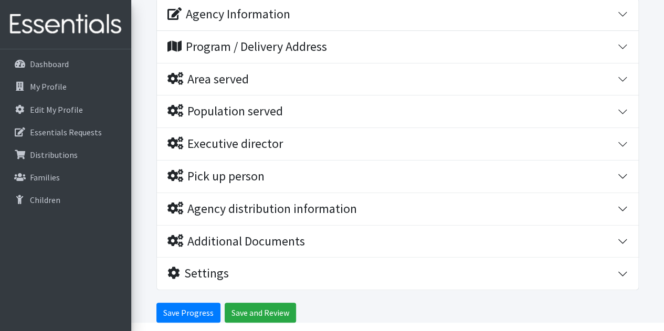
scroll to position [182, 0]
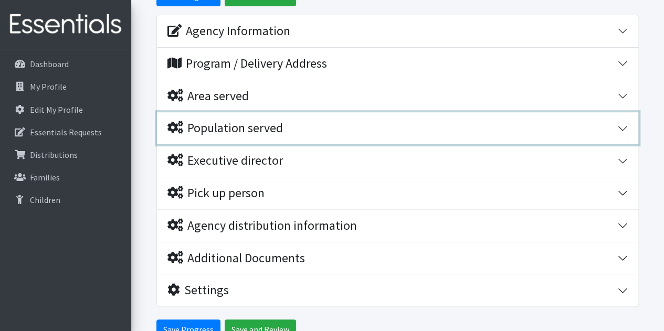
click at [267, 131] on div "Population served" at bounding box center [226, 128] width 116 height 15
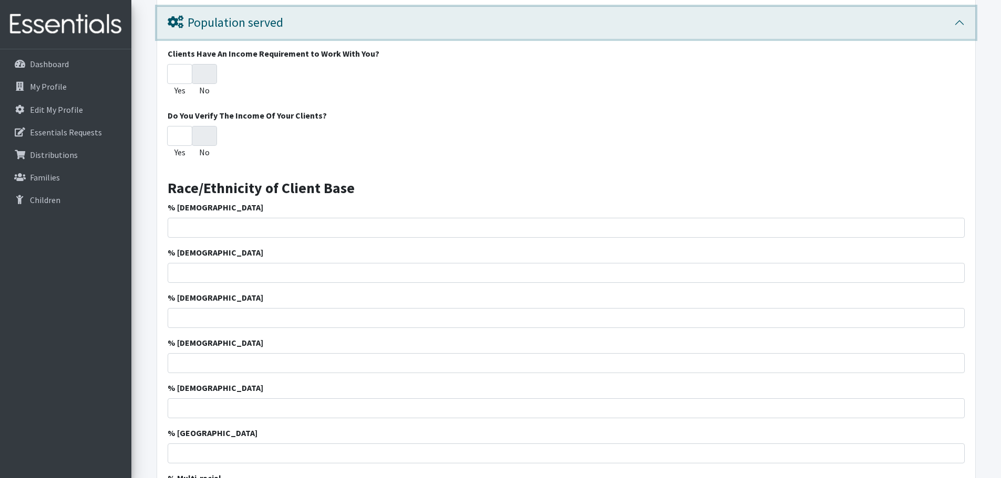
scroll to position [322, 0]
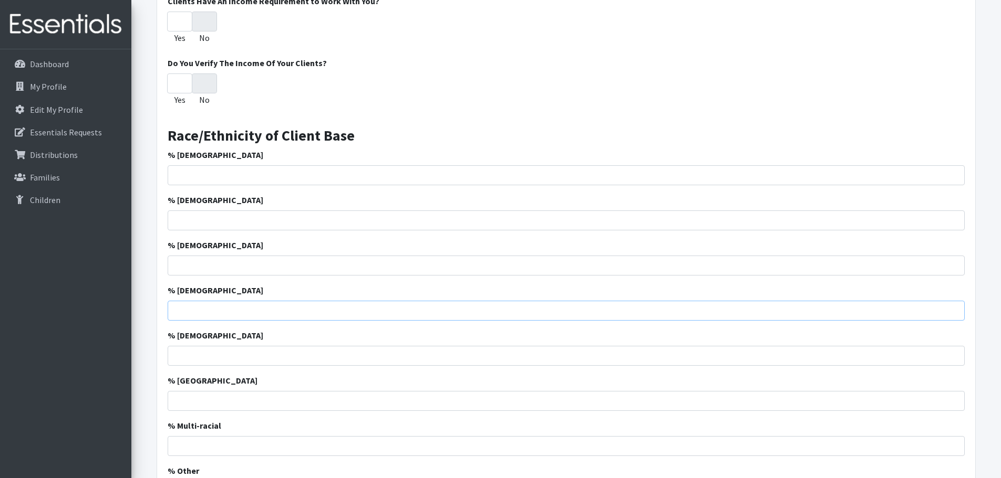
click at [221, 317] on input "% Asian" at bounding box center [566, 311] width 797 height 20
click at [236, 315] on input "% Asian" at bounding box center [566, 311] width 797 height 20
type input "4"
type input "4.58"
click at [664, 102] on div "Yes No" at bounding box center [566, 92] width 797 height 37
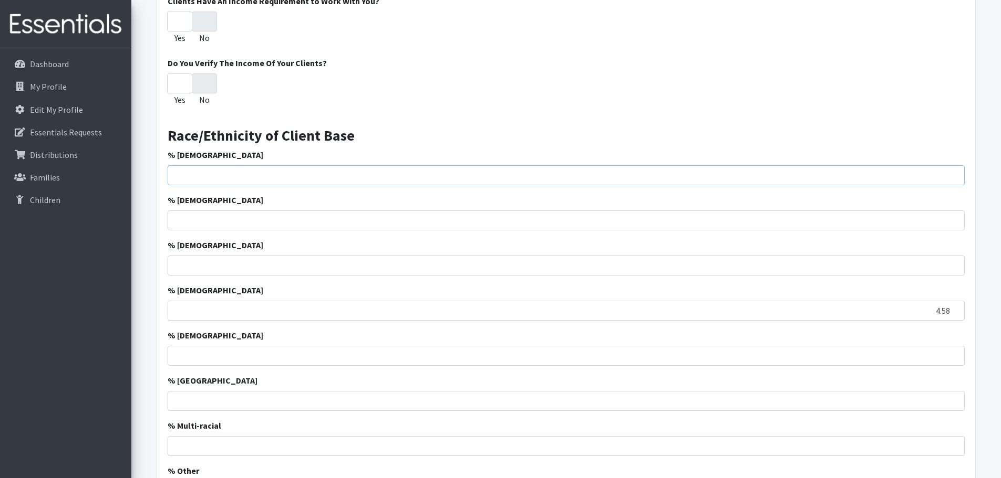
click at [194, 175] on input "% African American" at bounding box center [566, 175] width 797 height 20
type input "18.02"
click at [364, 85] on div "Yes No" at bounding box center [566, 92] width 797 height 37
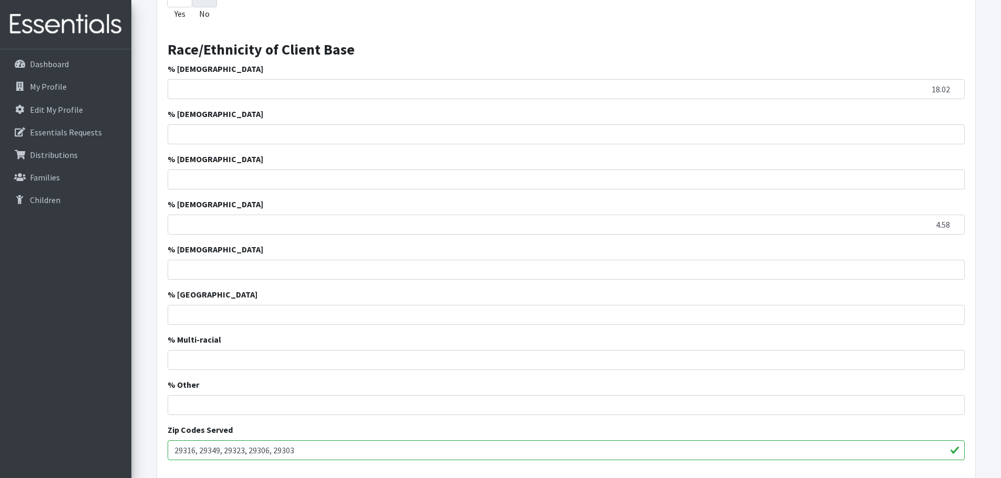
scroll to position [427, 0]
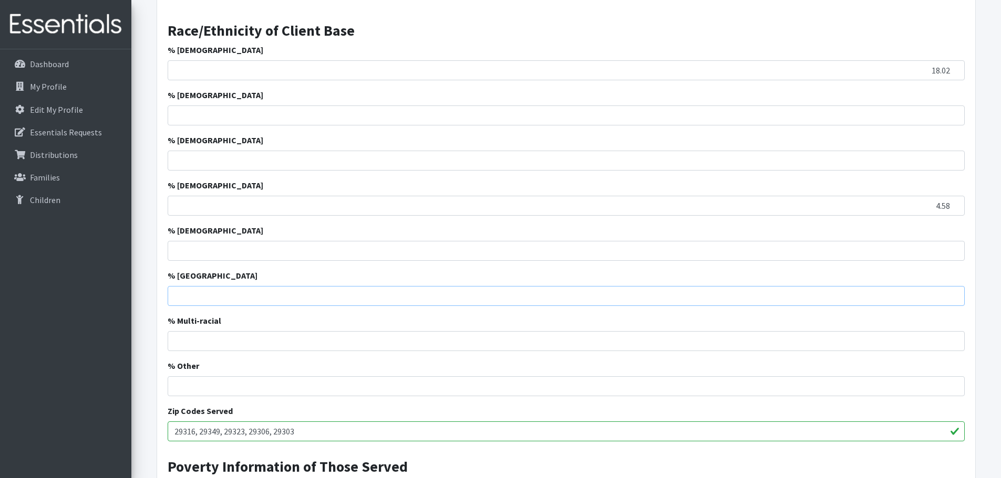
click at [221, 299] on input "% Pacific Island" at bounding box center [566, 296] width 797 height 20
type input "0"
click at [589, 22] on h3 "Race/Ethnicity of Client Base" at bounding box center [566, 27] width 797 height 26
click at [197, 110] on input "% Caucasian" at bounding box center [566, 116] width 797 height 20
type input "60.32"
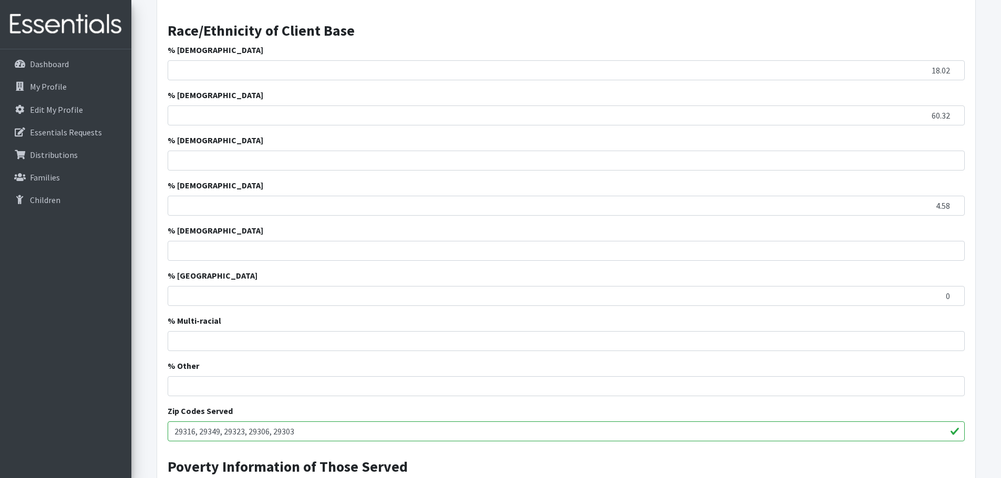
click at [458, 26] on h3 "Race/Ethnicity of Client Base" at bounding box center [566, 27] width 797 height 26
click at [236, 255] on input "% American Indian" at bounding box center [566, 251] width 797 height 20
type input "1.31"
click at [146, 190] on form "Save Progress Save and Review Agency Information Agency Name * Boiling Springs …" at bounding box center [565, 294] width 869 height 1142
click at [581, 157] on input "% Hispanic" at bounding box center [566, 161] width 797 height 20
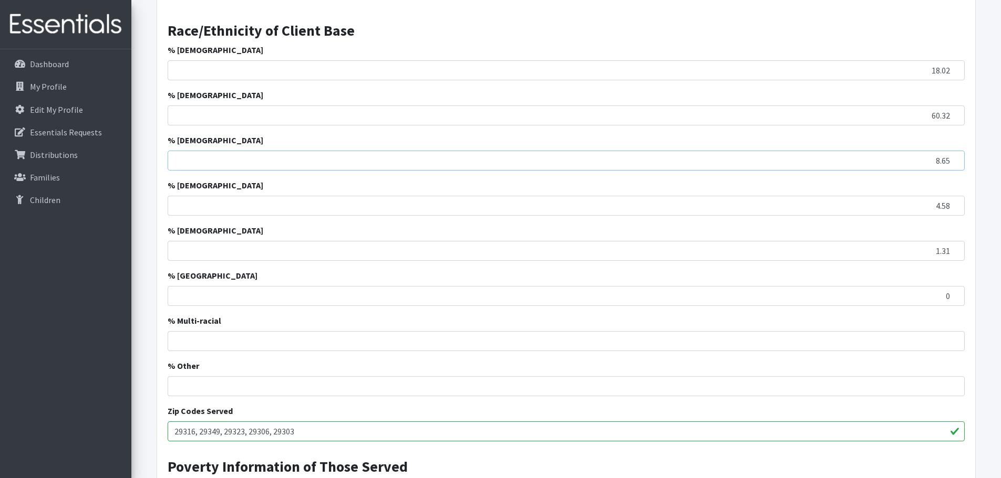
type input "8.65"
click at [474, 34] on h3 "Race/Ethnicity of Client Base" at bounding box center [566, 27] width 797 height 26
click at [278, 331] on input "% Multi-racial" at bounding box center [566, 341] width 797 height 20
type input "7.12"
click at [664, 331] on input "% Other" at bounding box center [566, 387] width 797 height 20
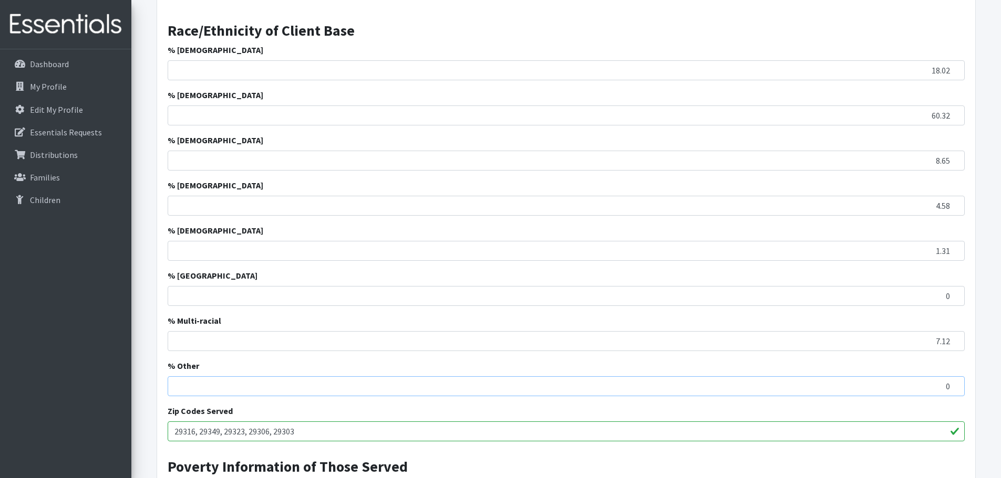
type input "0"
click at [664, 33] on h3 "Race/Ethnicity of Client Base" at bounding box center [566, 27] width 797 height 26
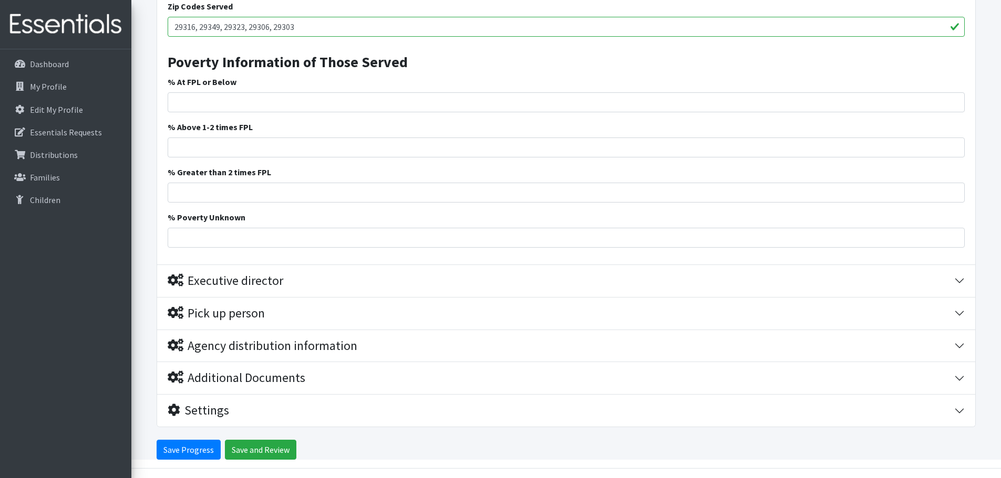
scroll to position [861, 0]
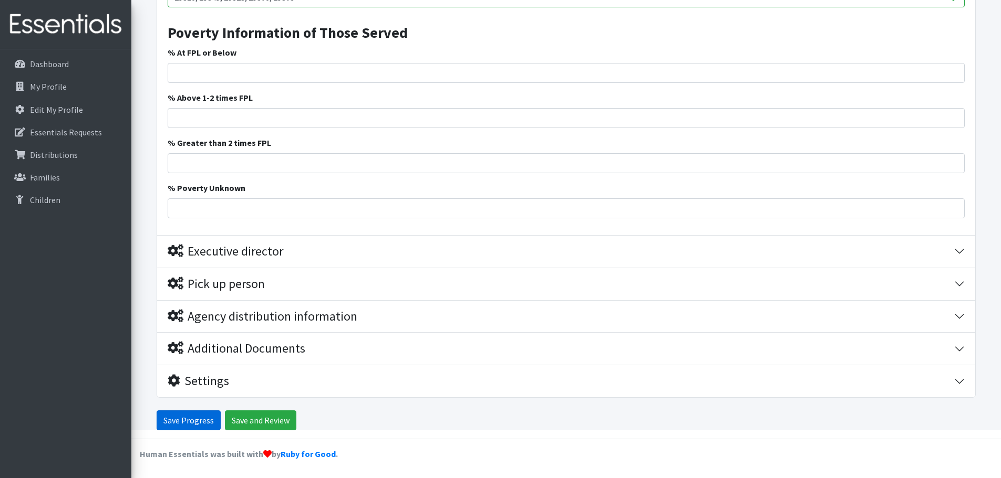
click at [182, 331] on input "Save Progress" at bounding box center [189, 421] width 64 height 20
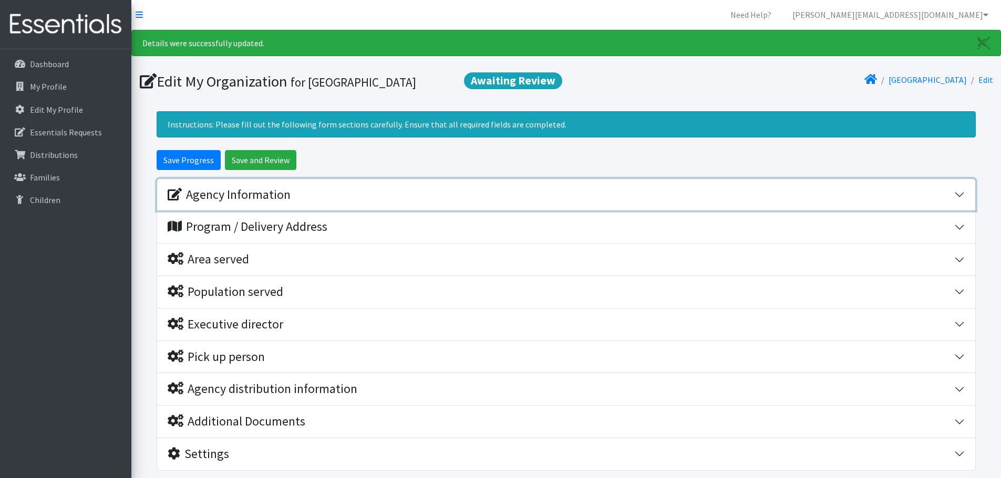
click at [942, 200] on div "Agency Information" at bounding box center [561, 194] width 786 height 15
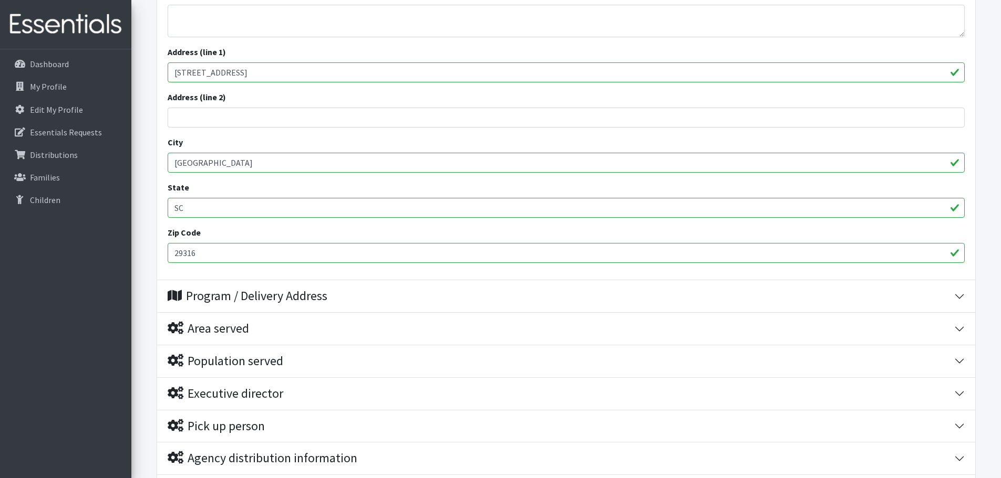
scroll to position [473, 0]
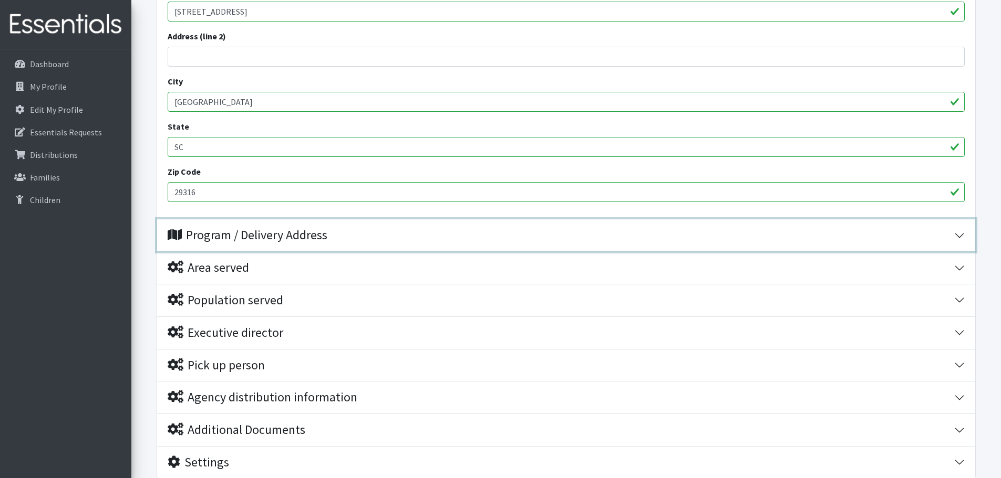
click at [233, 239] on div "Program / Delivery Address" at bounding box center [248, 235] width 160 height 15
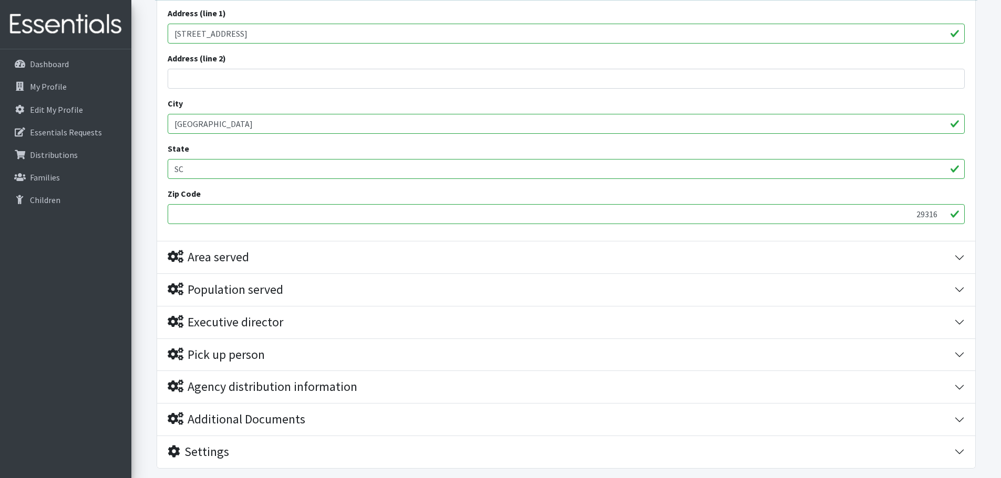
scroll to position [797, 0]
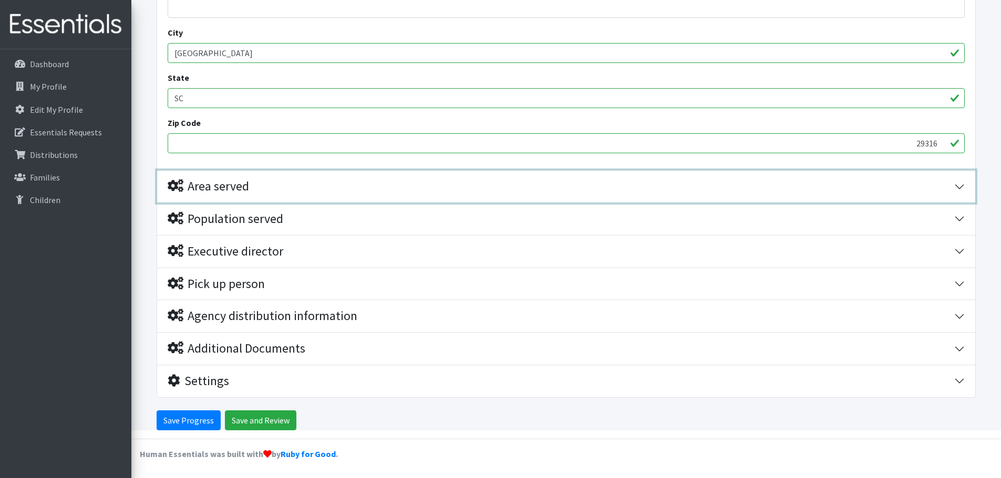
click at [290, 182] on div "Area served" at bounding box center [561, 186] width 786 height 15
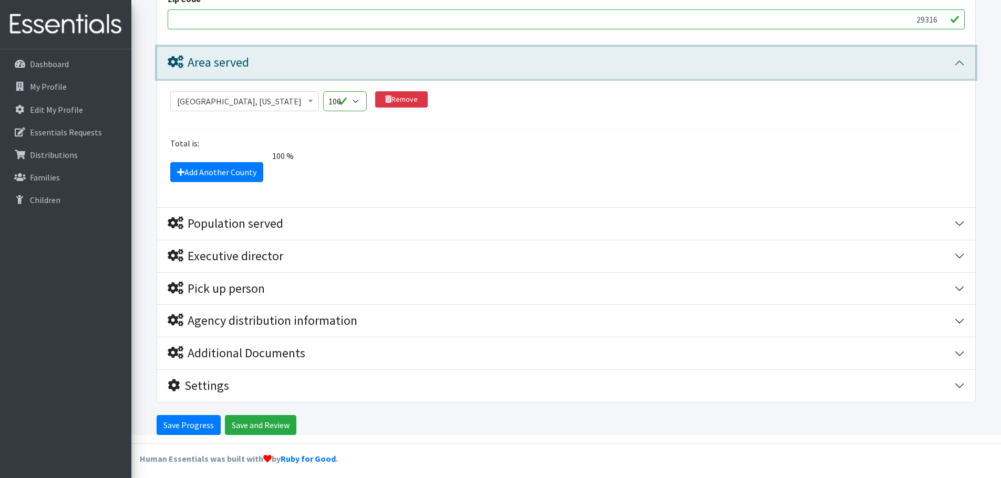
scroll to position [925, 0]
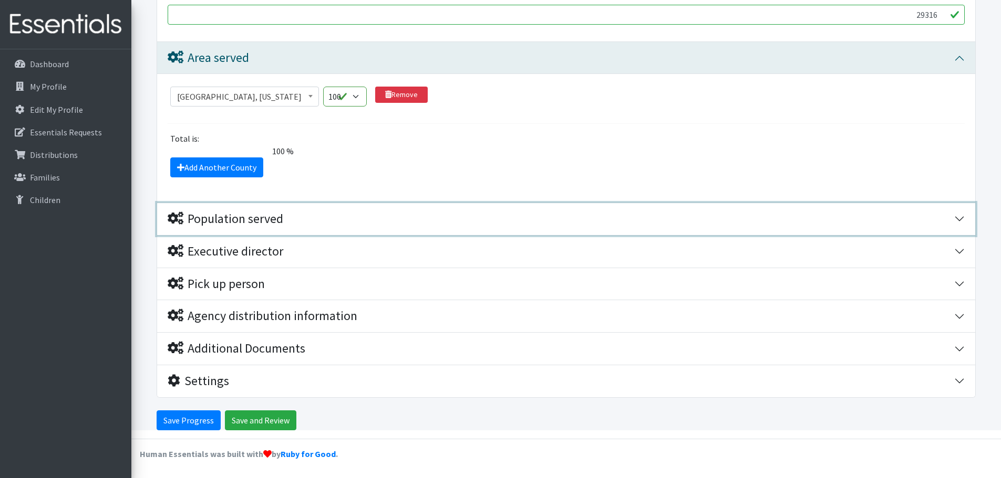
click at [268, 217] on div "Population served" at bounding box center [226, 219] width 116 height 15
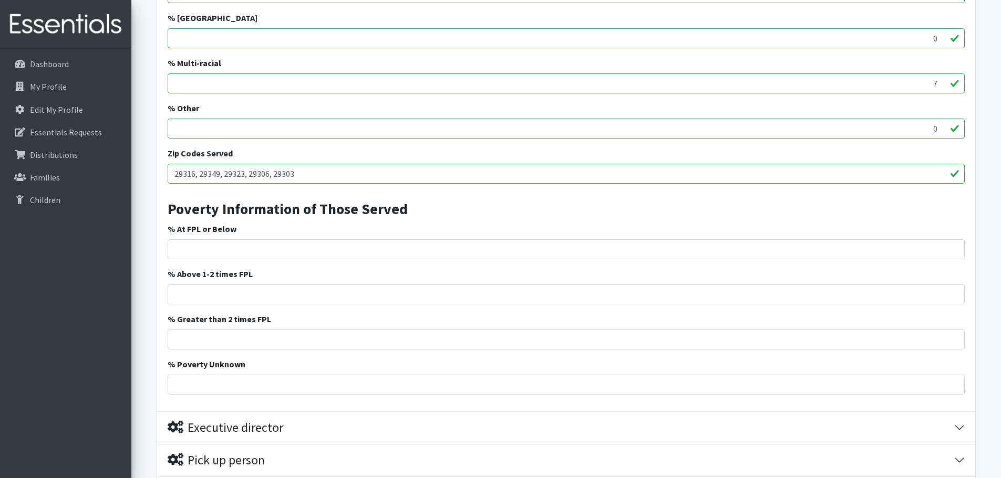
scroll to position [1556, 0]
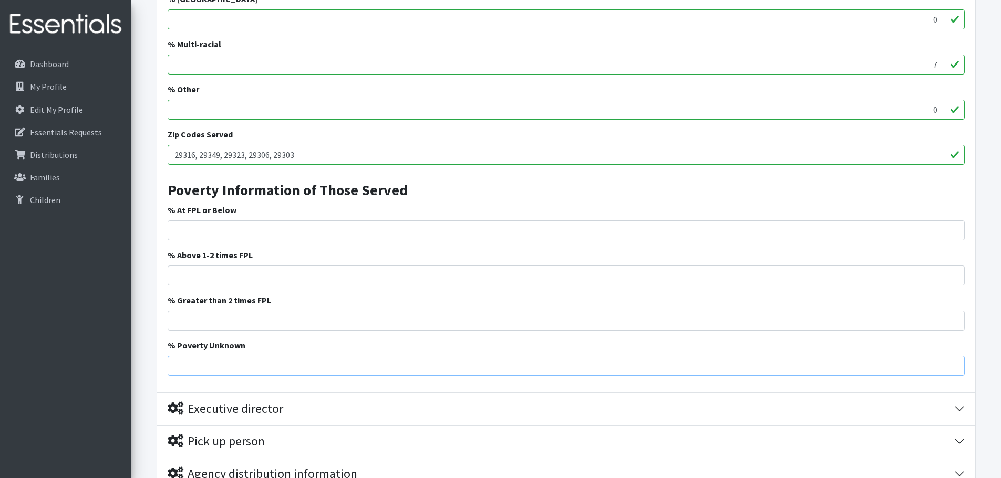
click at [213, 366] on input "% Poverty Unknown" at bounding box center [566, 366] width 797 height 20
type input "100"
click at [908, 194] on h3 "Poverty Information of Those Served" at bounding box center [566, 186] width 797 height 26
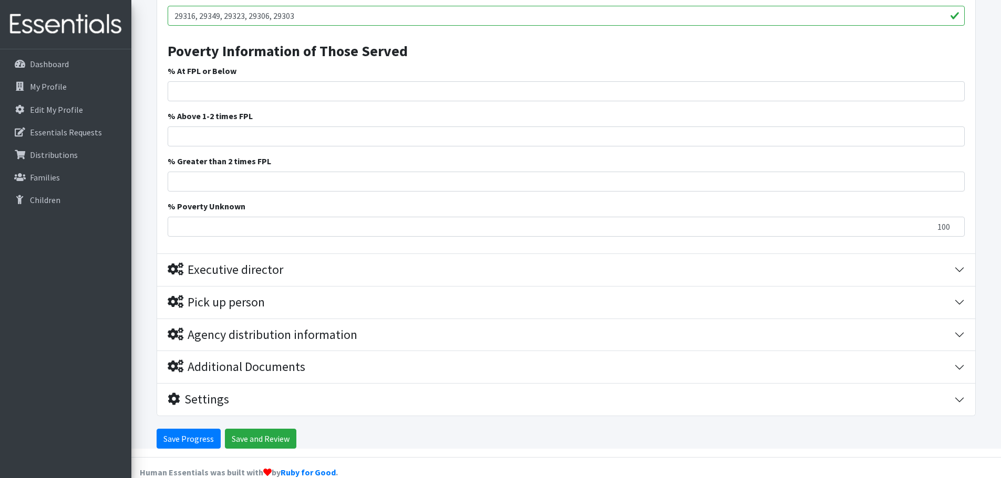
scroll to position [1714, 0]
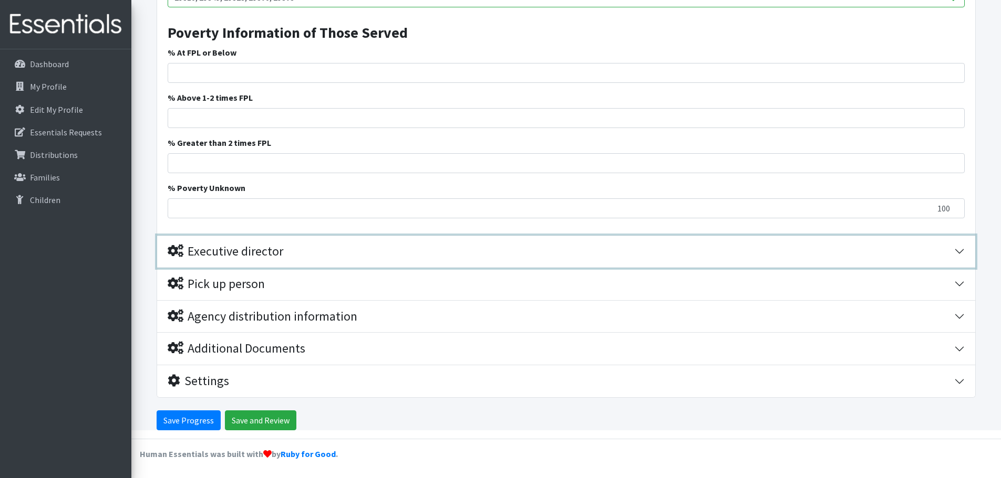
click at [945, 248] on div "Executive director" at bounding box center [561, 251] width 786 height 15
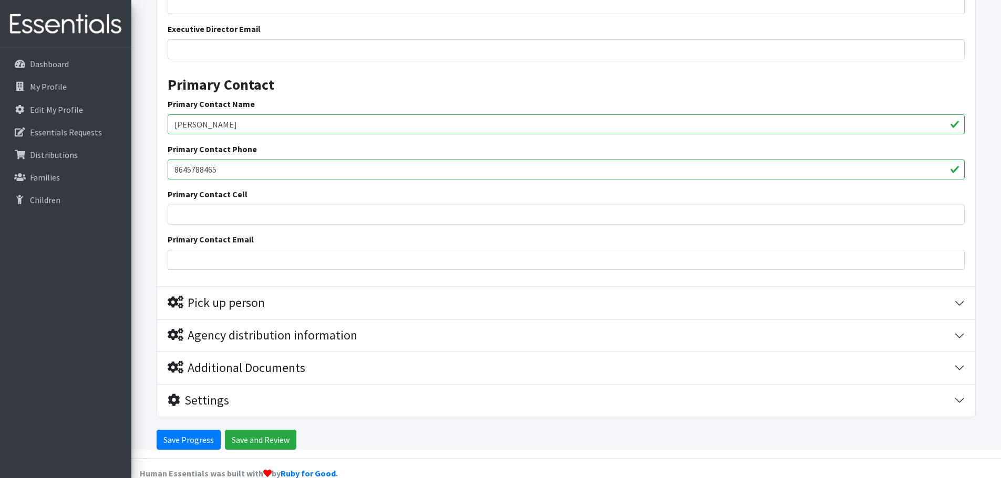
scroll to position [2077, 0]
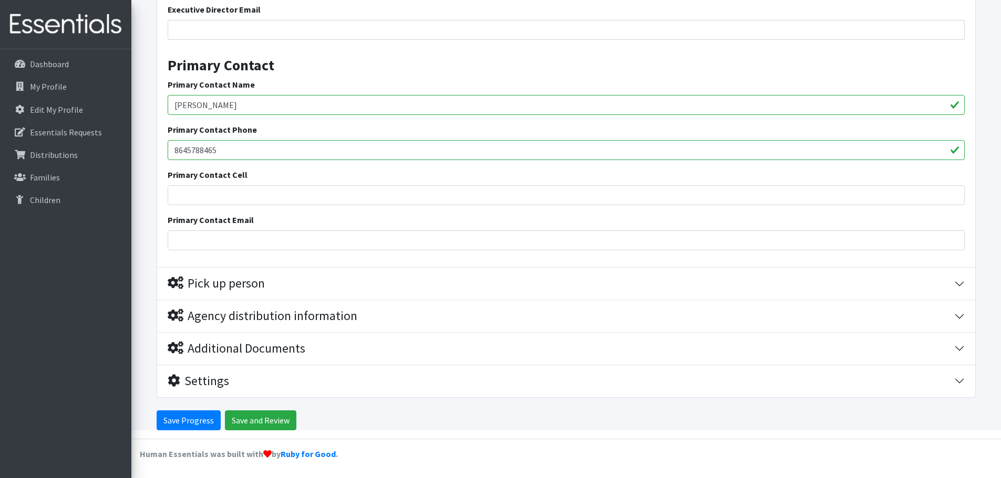
click at [540, 112] on input "Zach McQuigg" at bounding box center [566, 105] width 797 height 20
type input "[PERSON_NAME]"
click at [209, 240] on input "Primary Contact Email" at bounding box center [566, 241] width 797 height 20
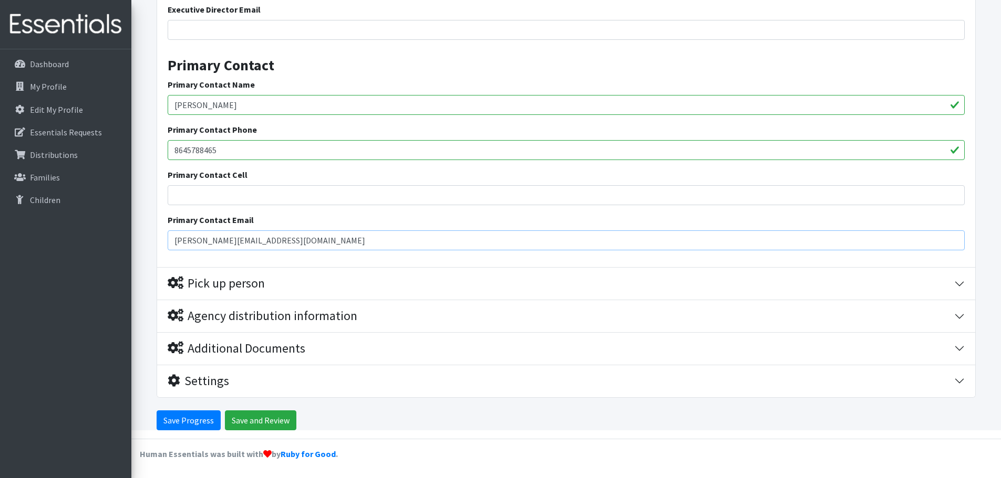
type input "[PERSON_NAME][EMAIL_ADDRESS][DOMAIN_NAME]"
click at [390, 75] on div "Executive Director Name Executive Director Phone Executive Director Email Prima…" at bounding box center [566, 85] width 818 height 363
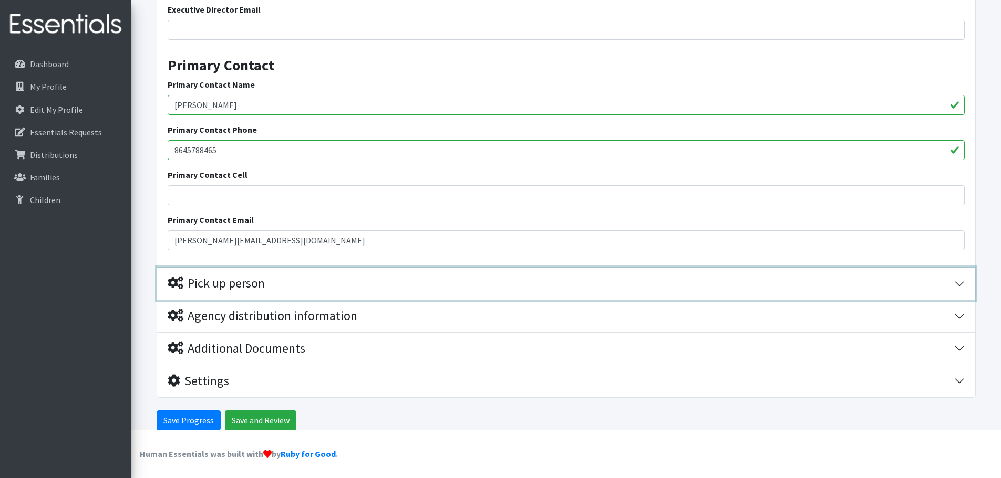
click at [231, 285] on div "Pick up person" at bounding box center [216, 283] width 97 height 15
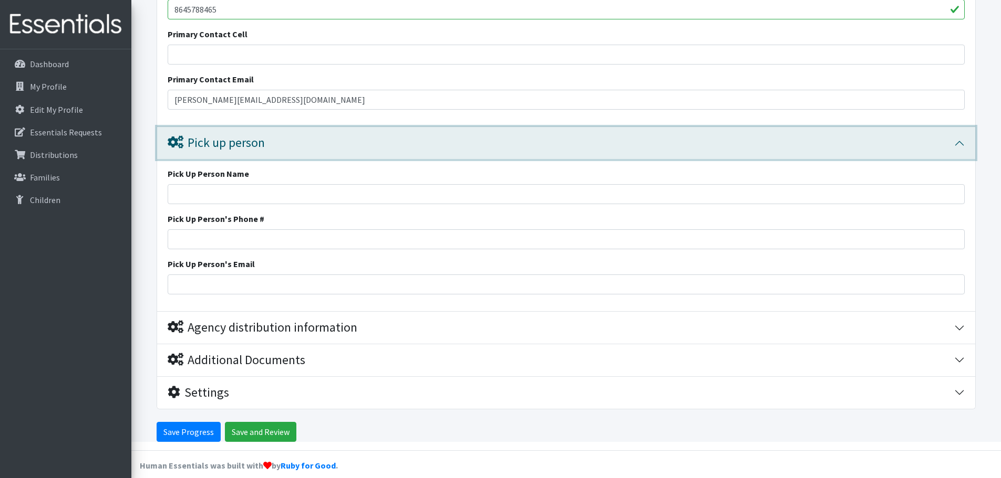
scroll to position [2229, 0]
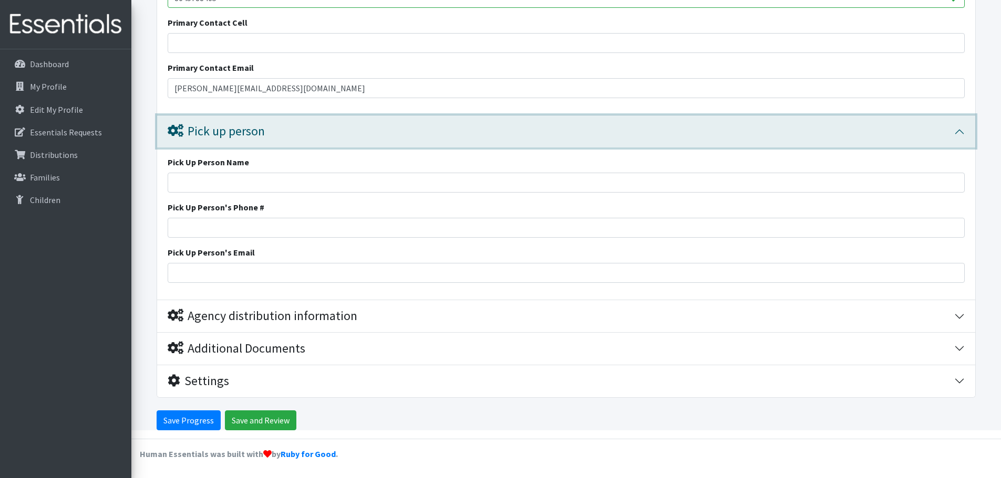
click at [223, 126] on div "Pick up person" at bounding box center [216, 131] width 97 height 15
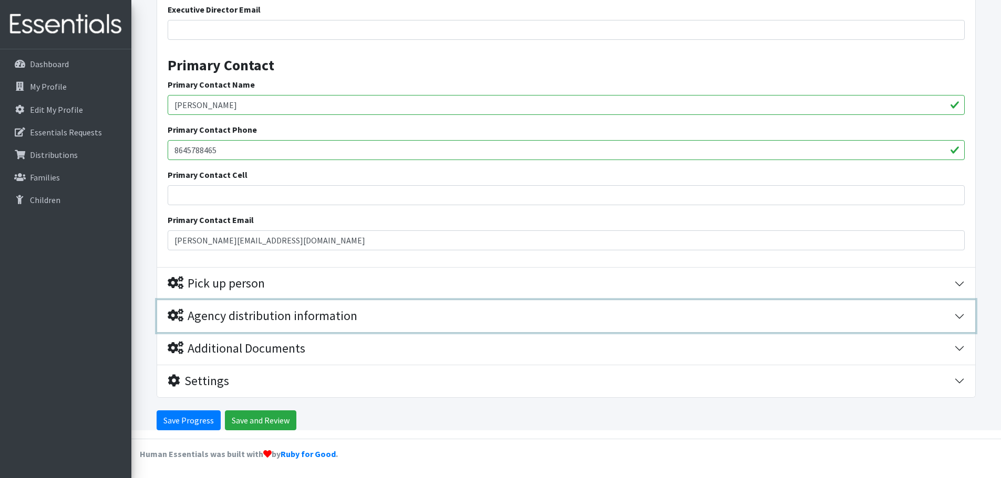
click at [271, 312] on div "Agency distribution information" at bounding box center [263, 316] width 190 height 15
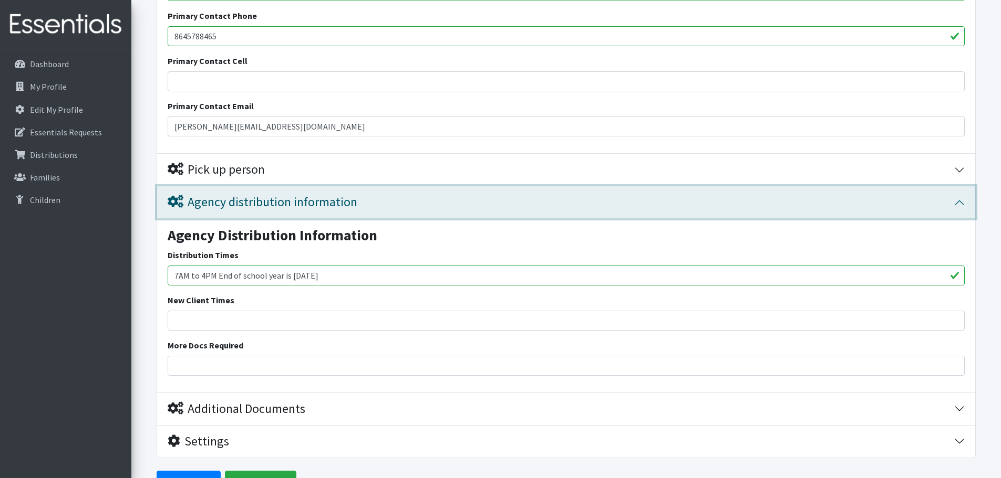
scroll to position [2251, 0]
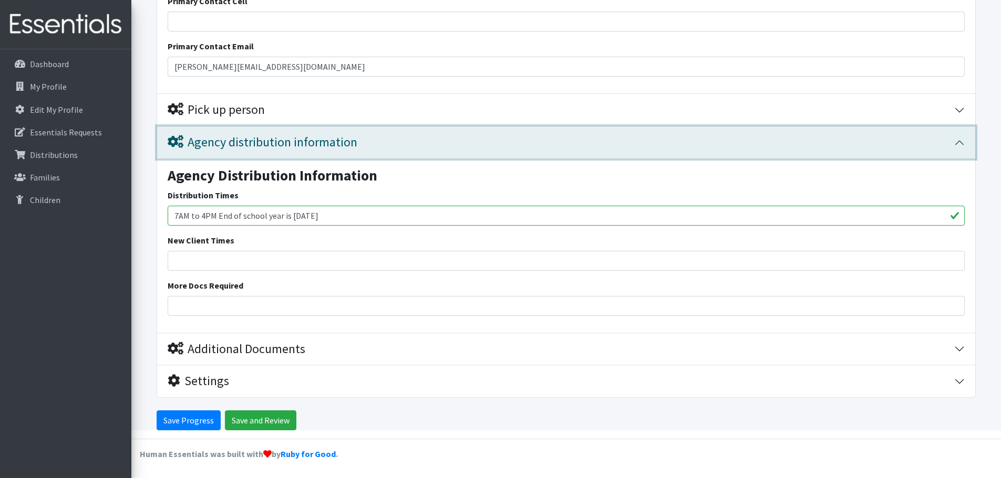
click at [257, 138] on div "Agency distribution information" at bounding box center [263, 142] width 190 height 15
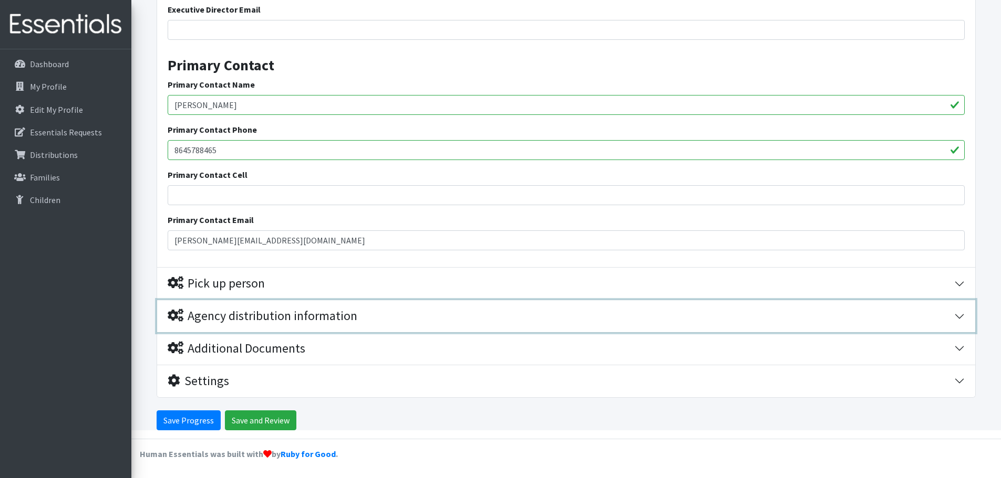
click at [340, 310] on div "Agency distribution information" at bounding box center [263, 316] width 190 height 15
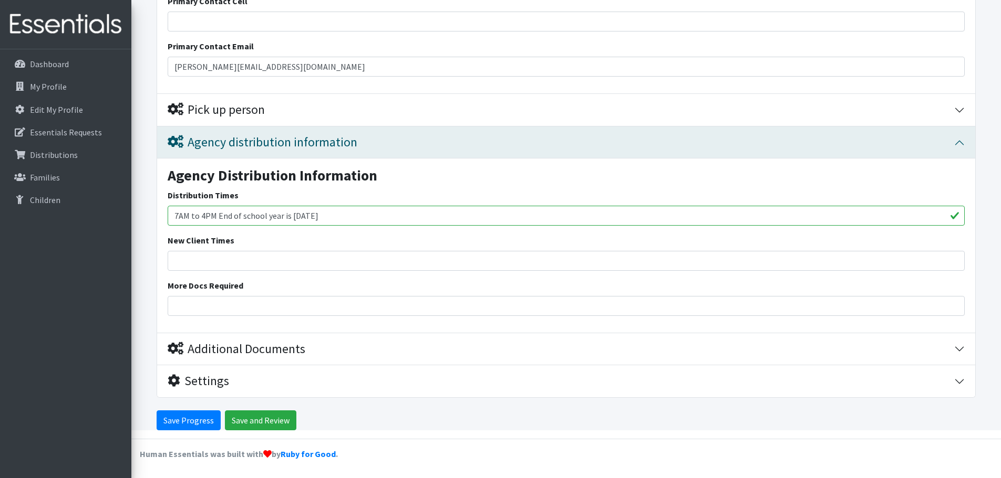
click at [372, 214] on input "7AM to 4PM End of school year is May 22" at bounding box center [566, 216] width 797 height 20
type input "7AM to 4PM End of school year is May 22, 2025"
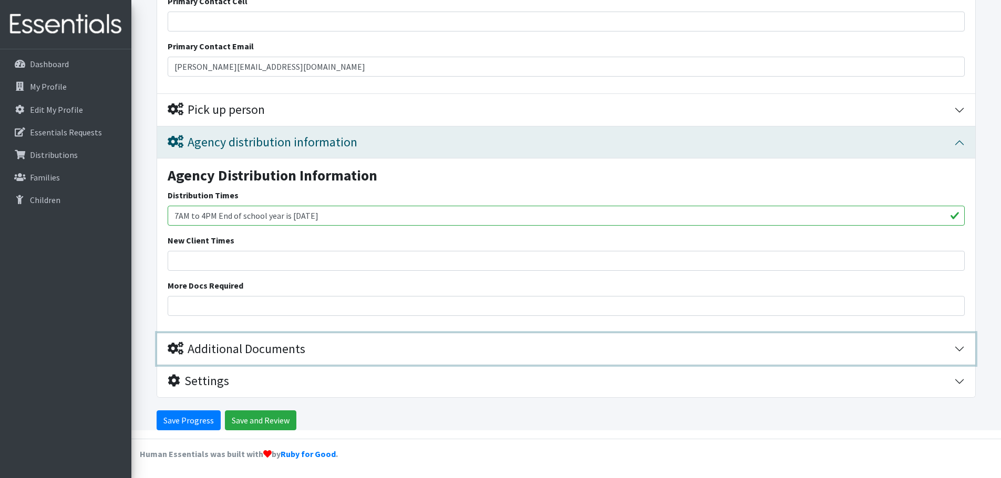
click at [224, 342] on div "Additional Documents" at bounding box center [237, 349] width 138 height 15
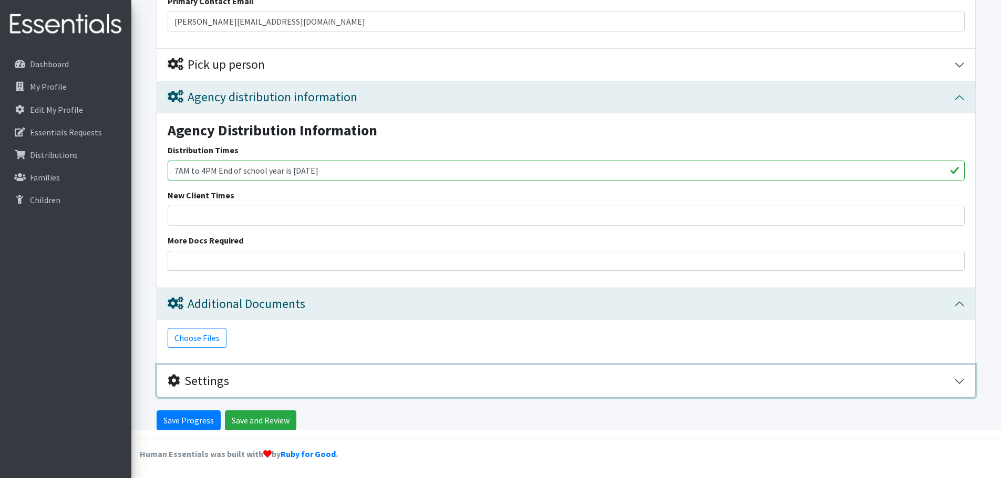
click at [228, 383] on div "Settings" at bounding box center [198, 381] width 61 height 15
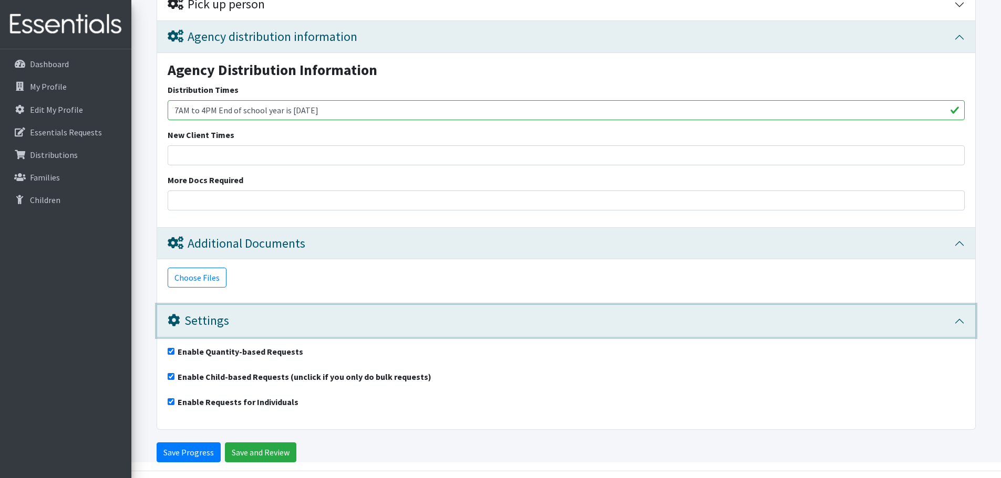
scroll to position [2389, 0]
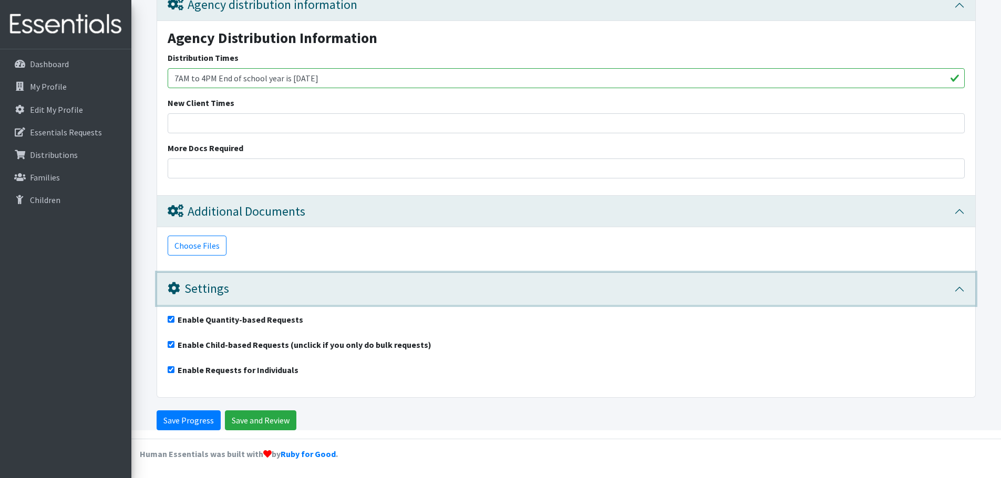
click at [205, 290] on div "Settings" at bounding box center [198, 289] width 61 height 15
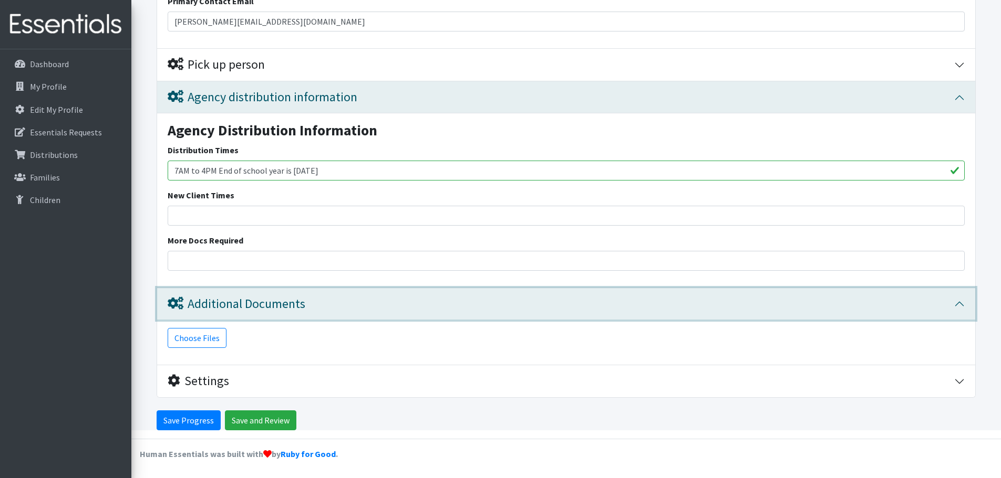
click at [216, 299] on div "Additional Documents" at bounding box center [237, 304] width 138 height 15
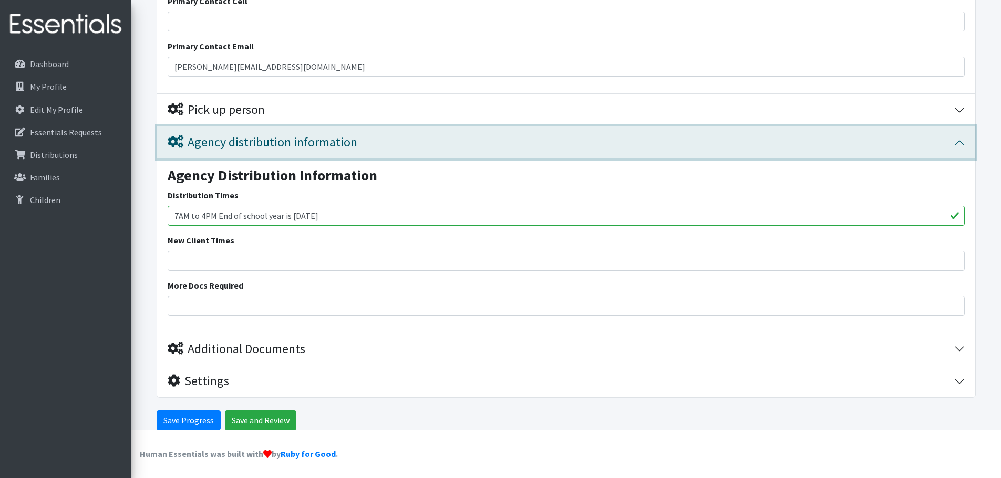
click at [278, 142] on div "Agency distribution information" at bounding box center [263, 142] width 190 height 15
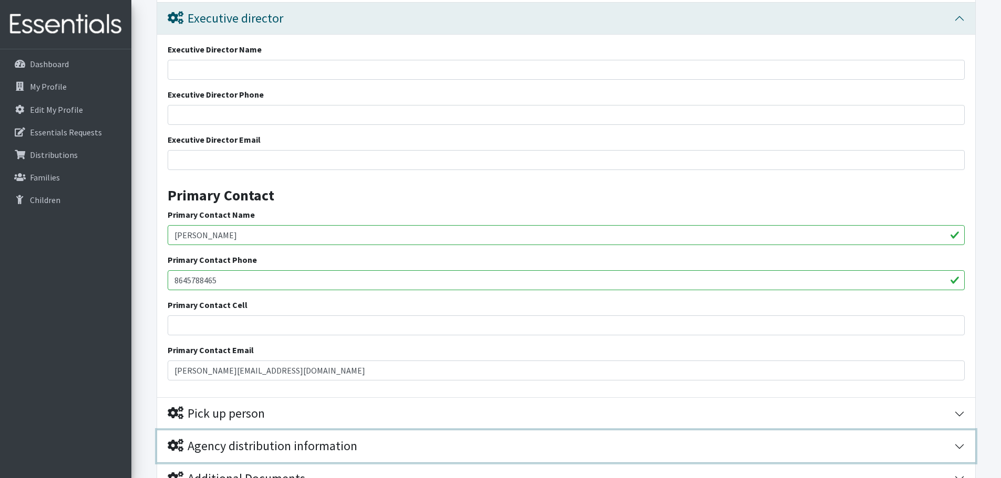
scroll to position [1920, 0]
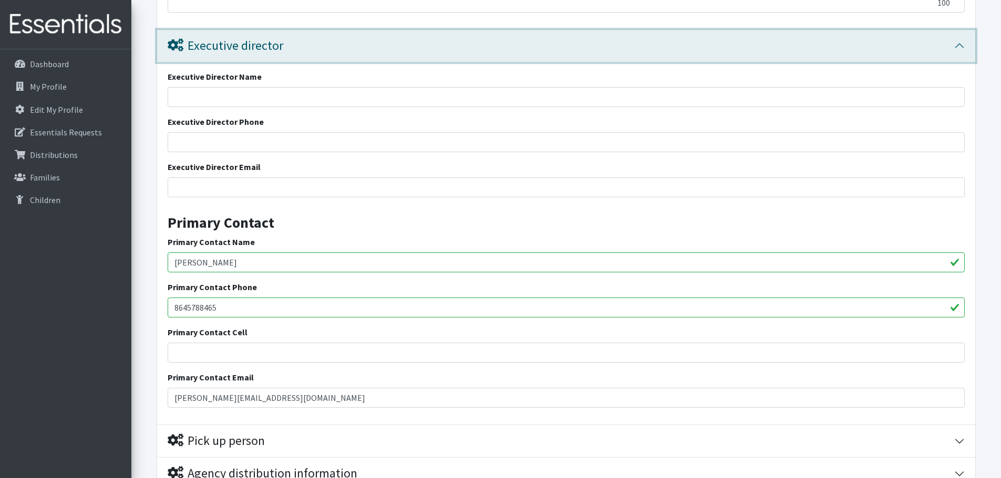
click at [282, 48] on div "Executive director" at bounding box center [226, 45] width 116 height 15
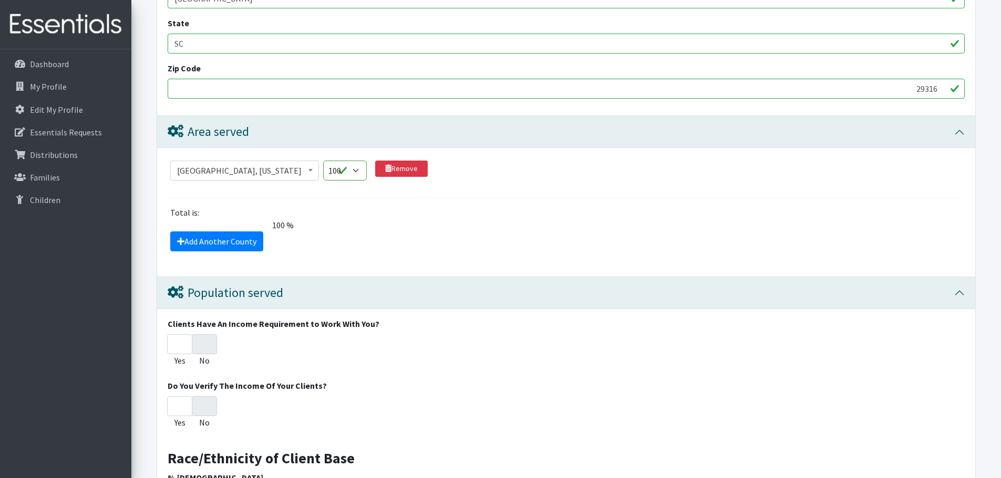
scroll to position [821, 0]
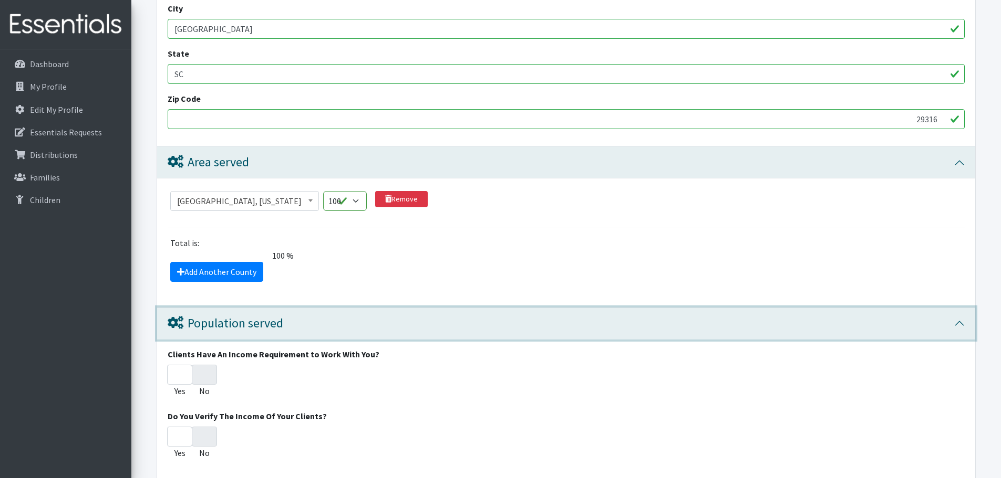
drag, startPoint x: 218, startPoint y: 322, endPoint x: 212, endPoint y: 309, distance: 14.3
click at [217, 321] on div "Population served" at bounding box center [226, 323] width 116 height 15
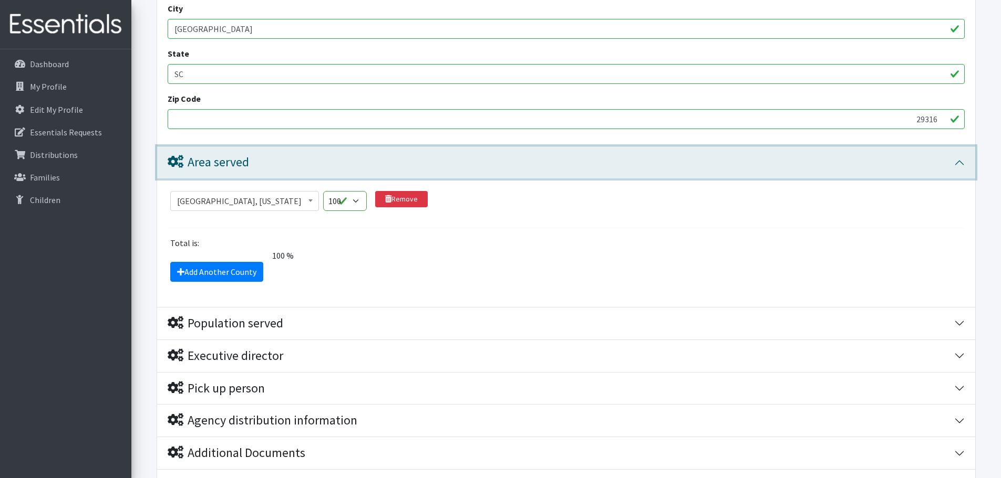
click at [207, 159] on div "Area served" at bounding box center [208, 162] width 81 height 15
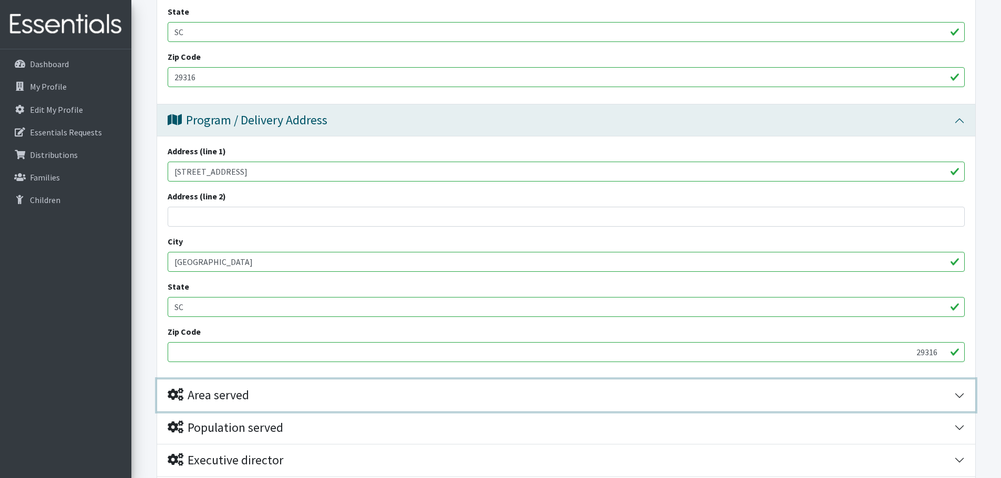
scroll to position [482, 0]
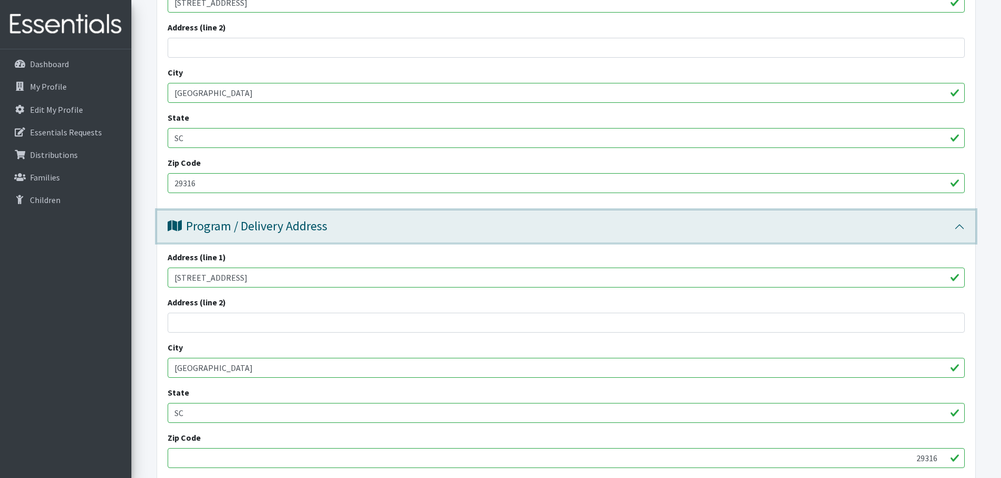
click at [257, 223] on div "Program / Delivery Address" at bounding box center [248, 226] width 160 height 15
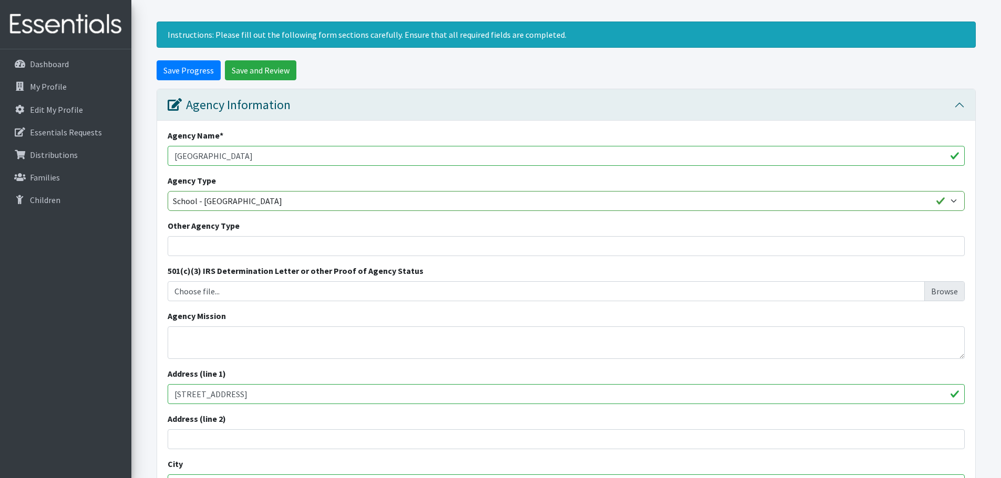
scroll to position [0, 0]
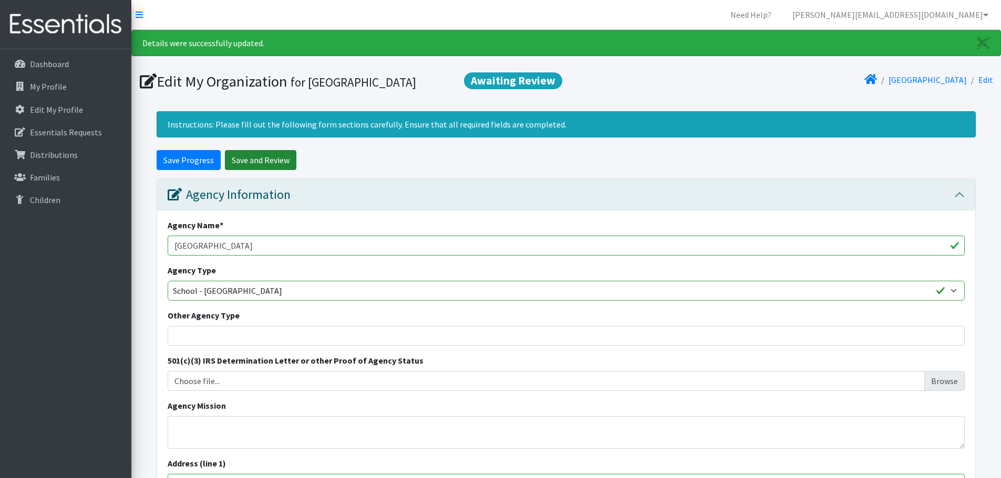
click at [259, 159] on input "Save and Review" at bounding box center [260, 160] width 71 height 20
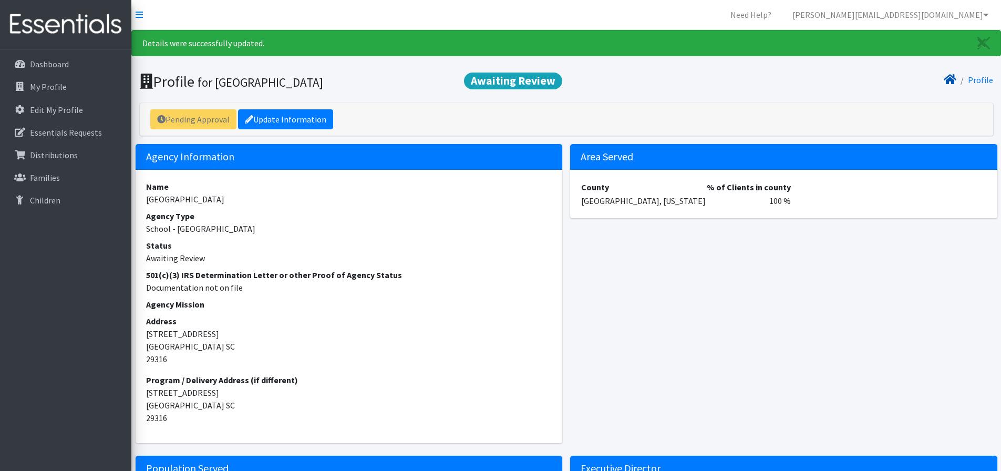
click at [956, 77] on icon at bounding box center [949, 79] width 13 height 8
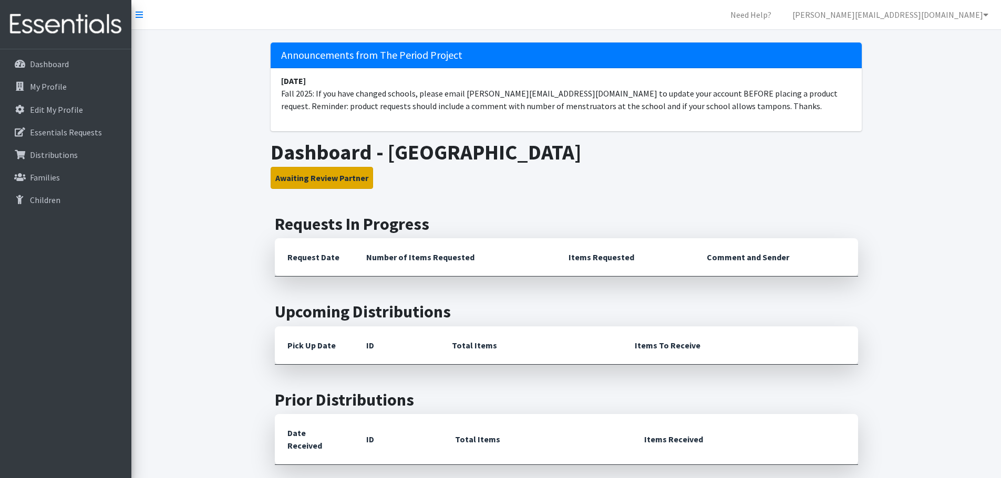
click at [338, 174] on button "Awaiting Review Partner" at bounding box center [321, 178] width 102 height 22
click at [306, 179] on button "Awaiting Review Partner" at bounding box center [321, 178] width 102 height 22
